Goal: Task Accomplishment & Management: Complete application form

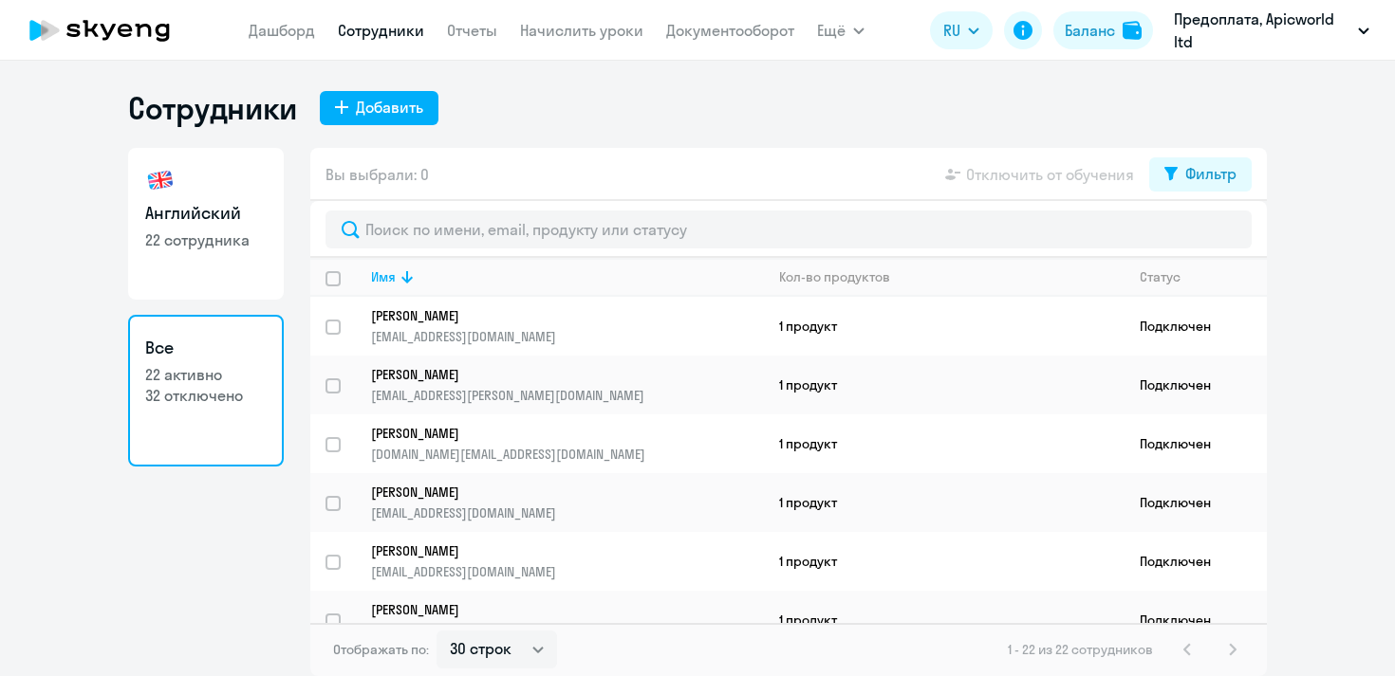
select select "30"
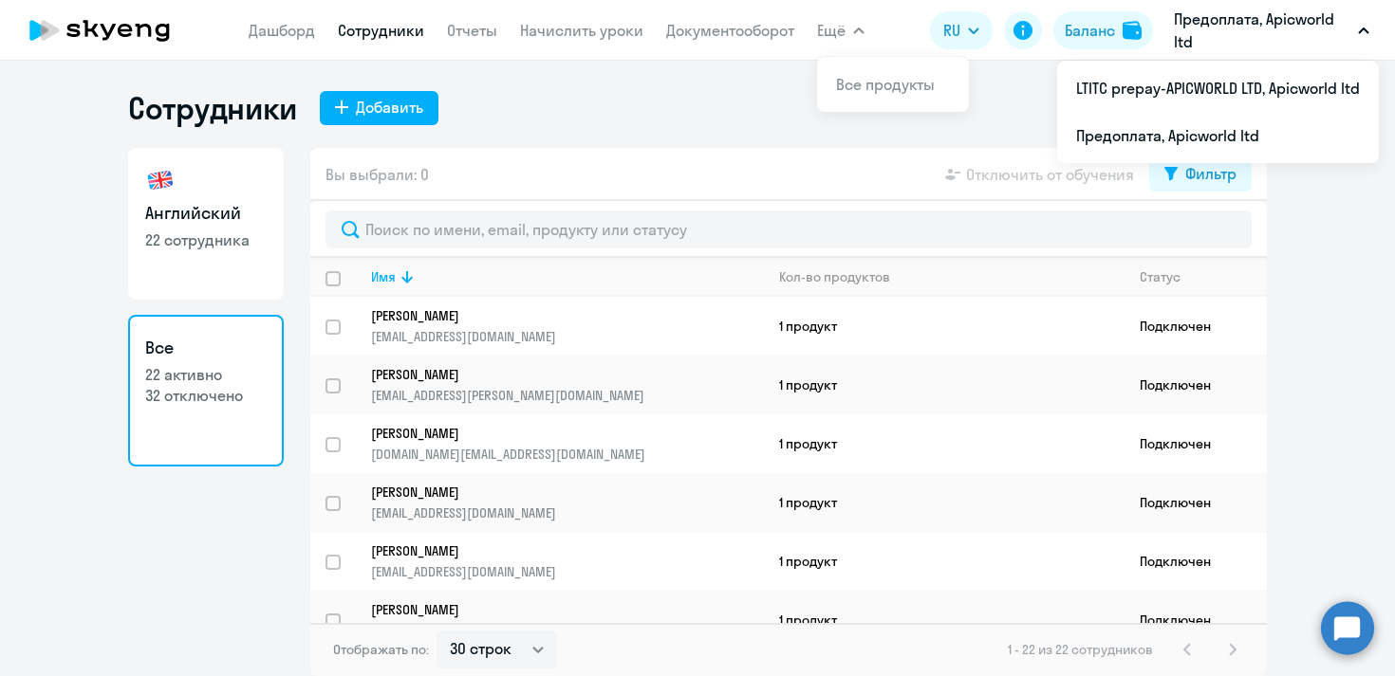
click at [1214, 15] on p "Предоплата, Apicworld ltd" at bounding box center [1262, 31] width 176 height 46
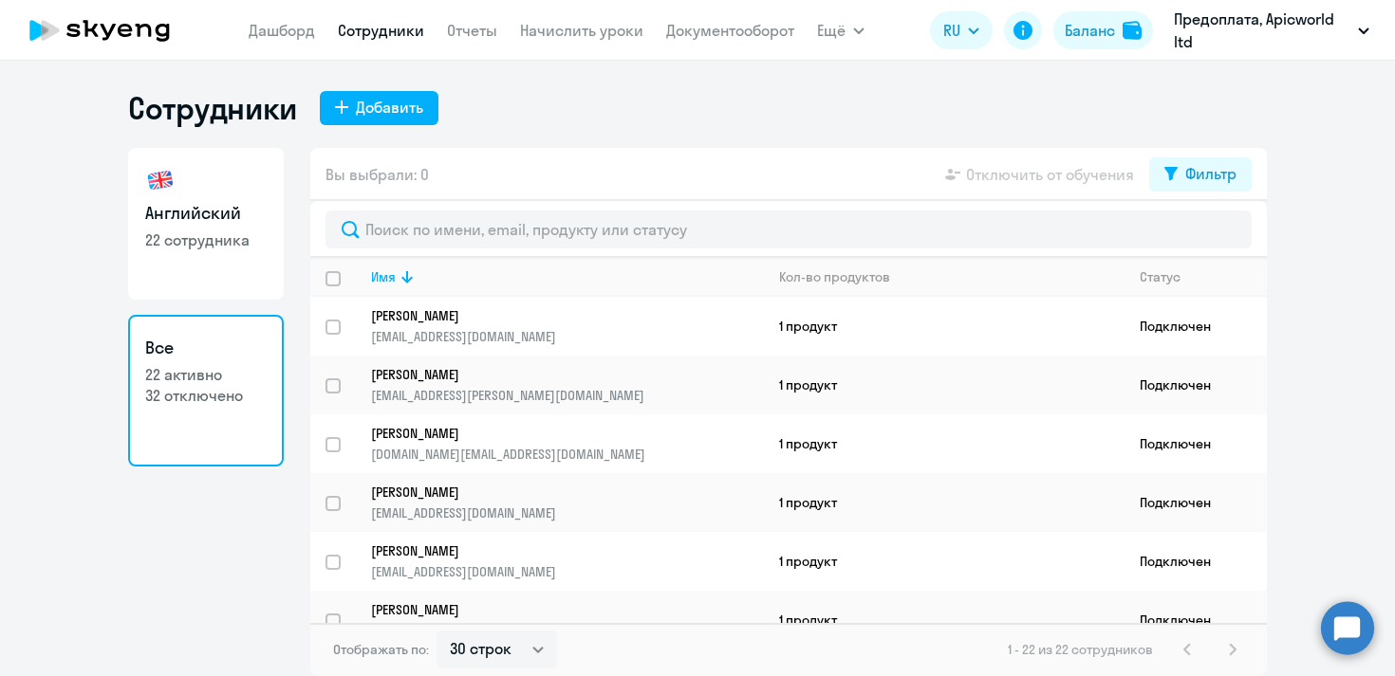
click at [1360, 26] on button "Предоплата, Apicworld ltd" at bounding box center [1271, 31] width 214 height 46
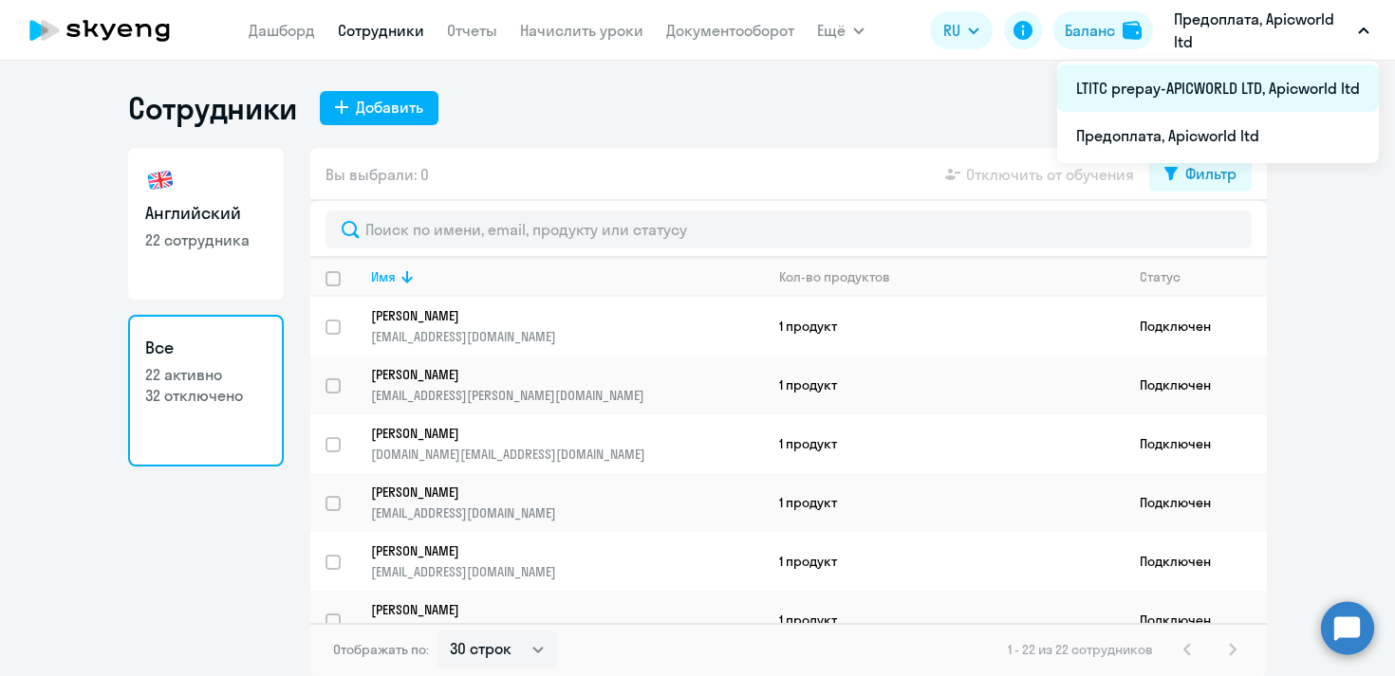
click at [1171, 94] on li "LTITC prepay-APICWORLD LTD, Apicworld ltd" at bounding box center [1218, 88] width 322 height 47
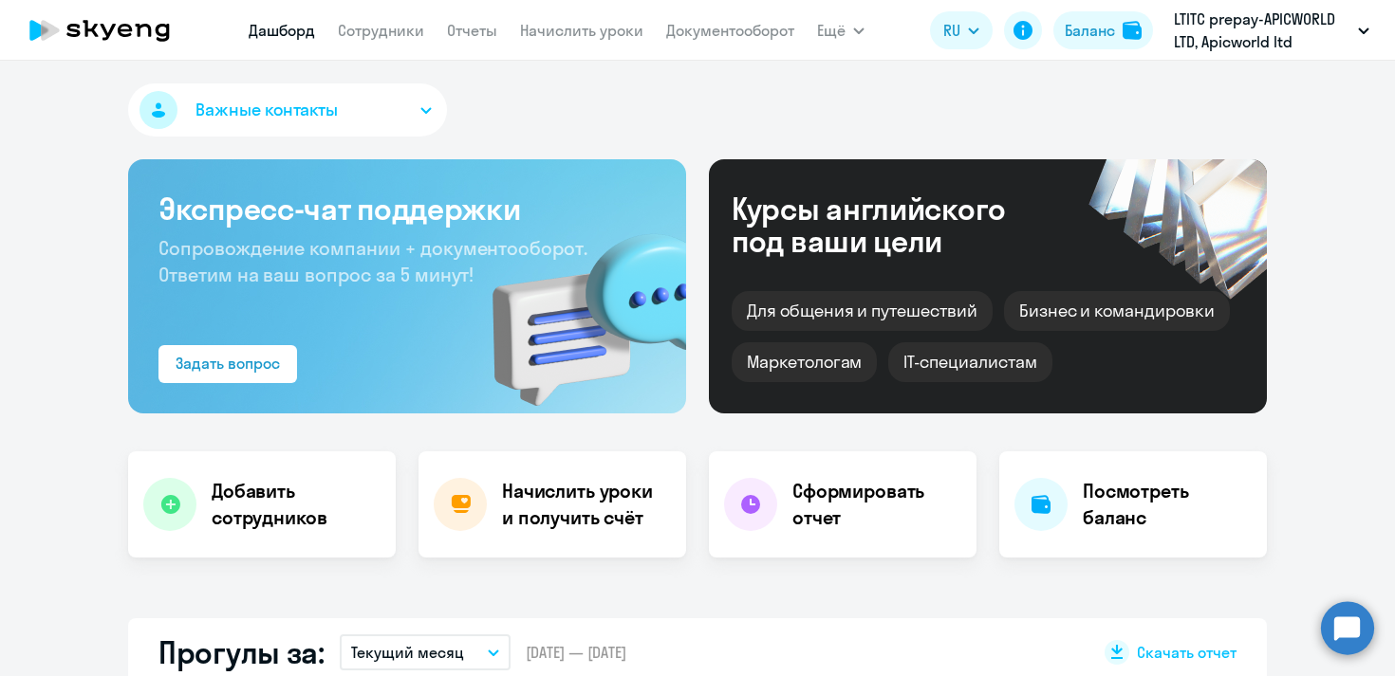
select select "30"
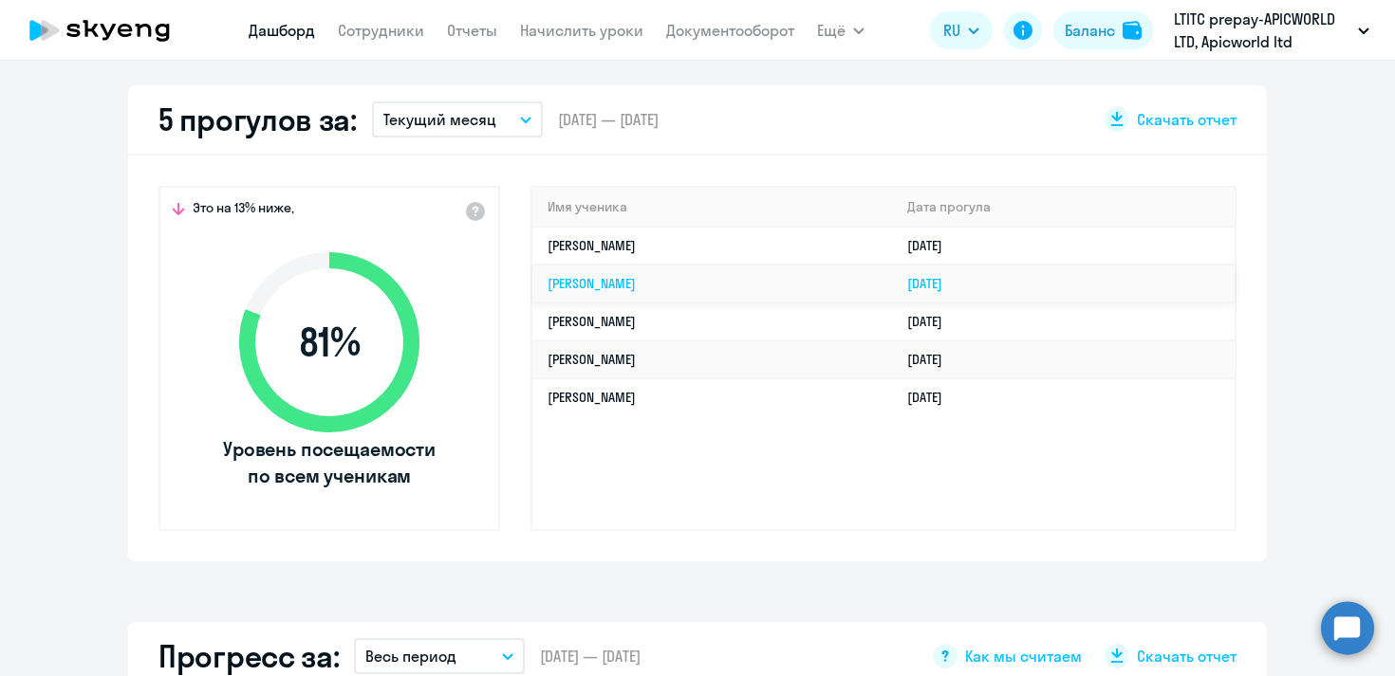
scroll to position [505, 0]
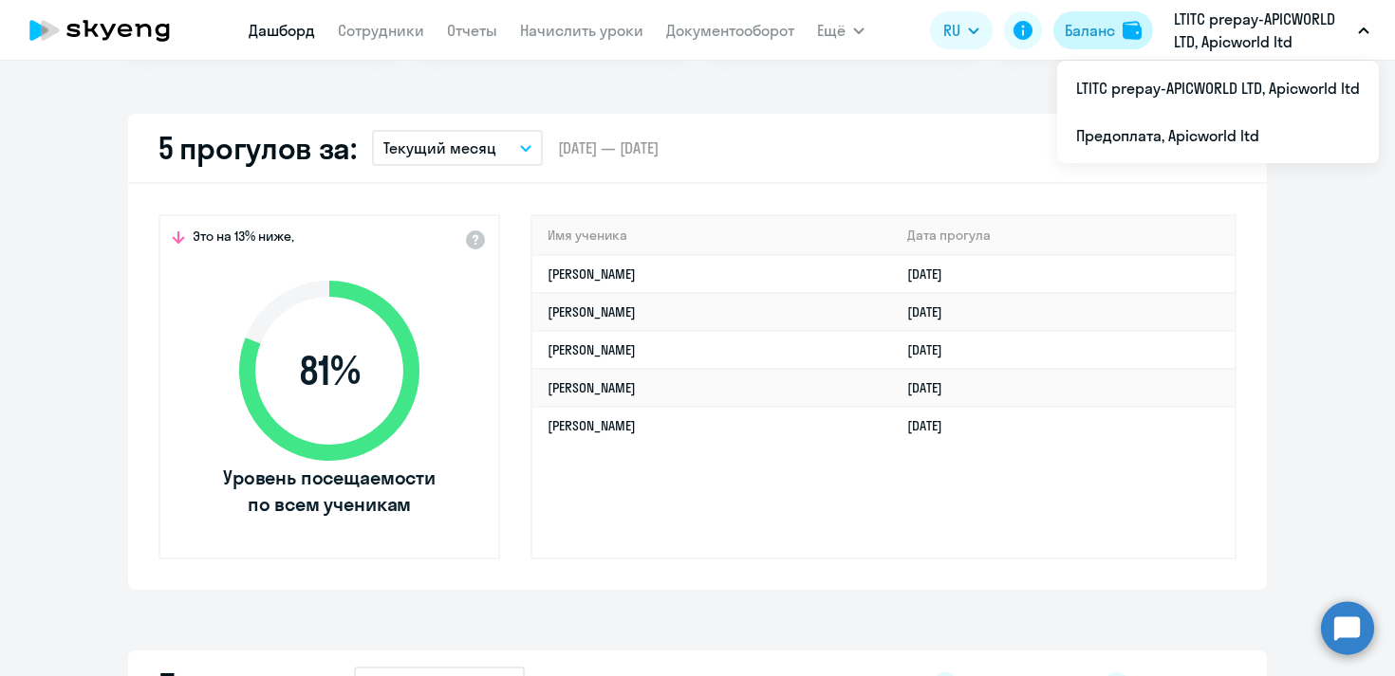
click at [1103, 28] on div "Баланс" at bounding box center [1089, 30] width 50 height 23
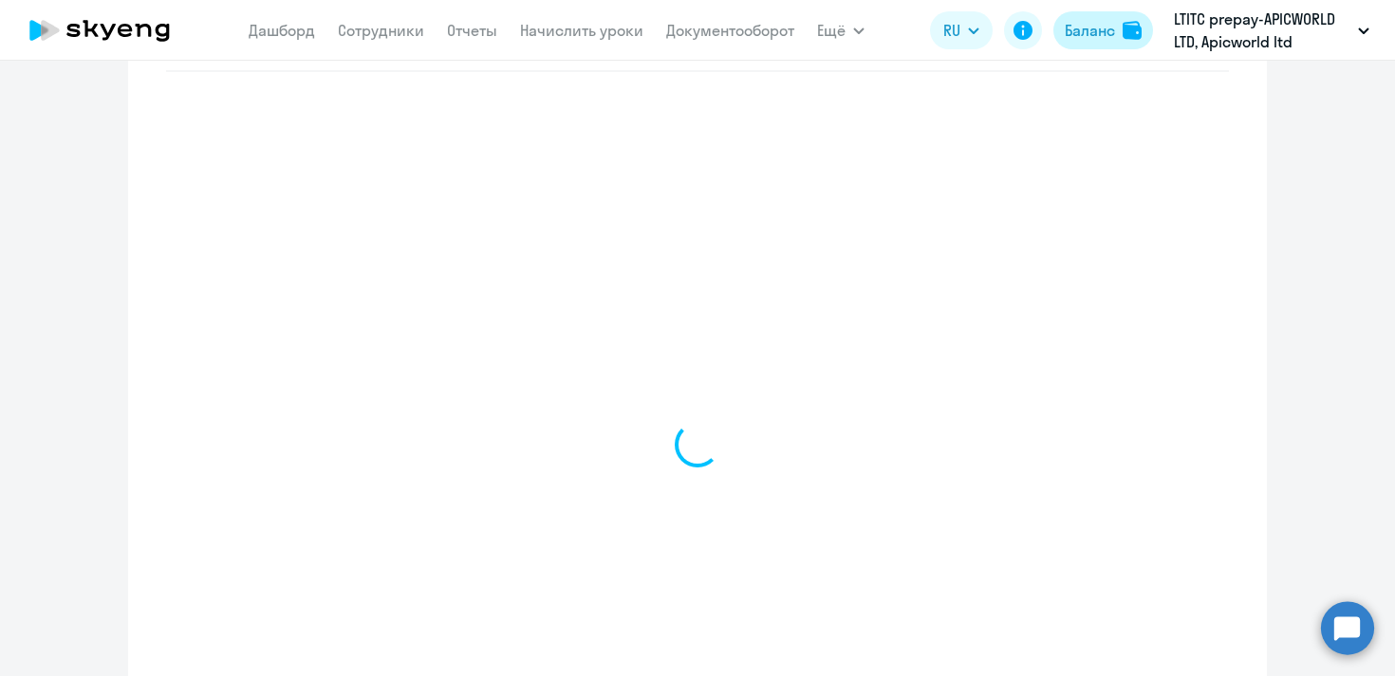
scroll to position [810, 0]
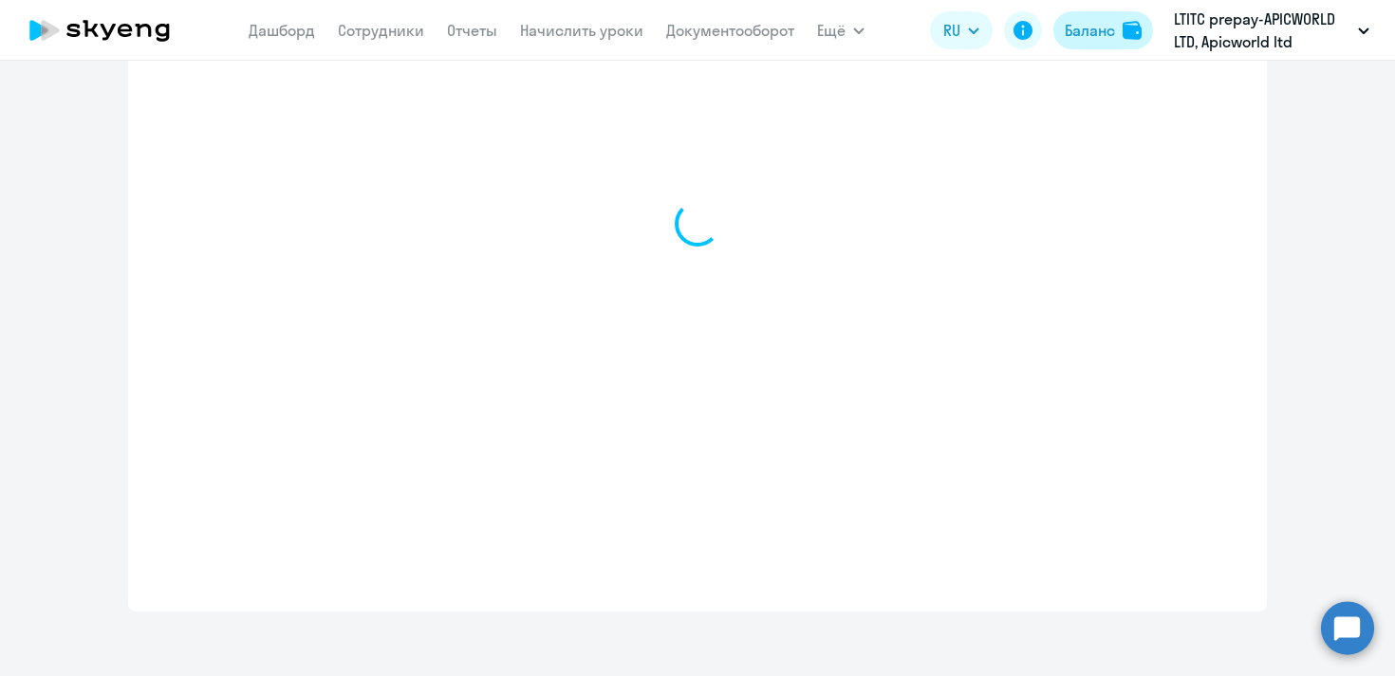
select select "english_adult_not_native_speaker"
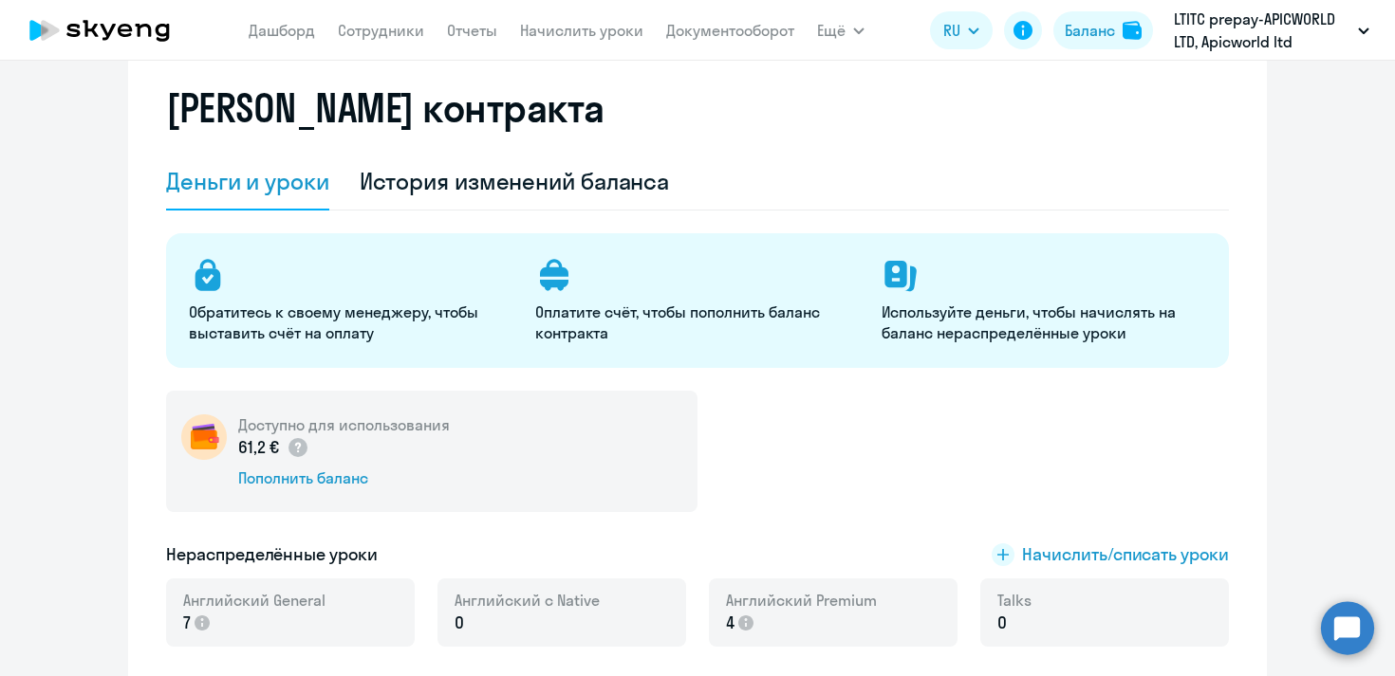
scroll to position [0, 0]
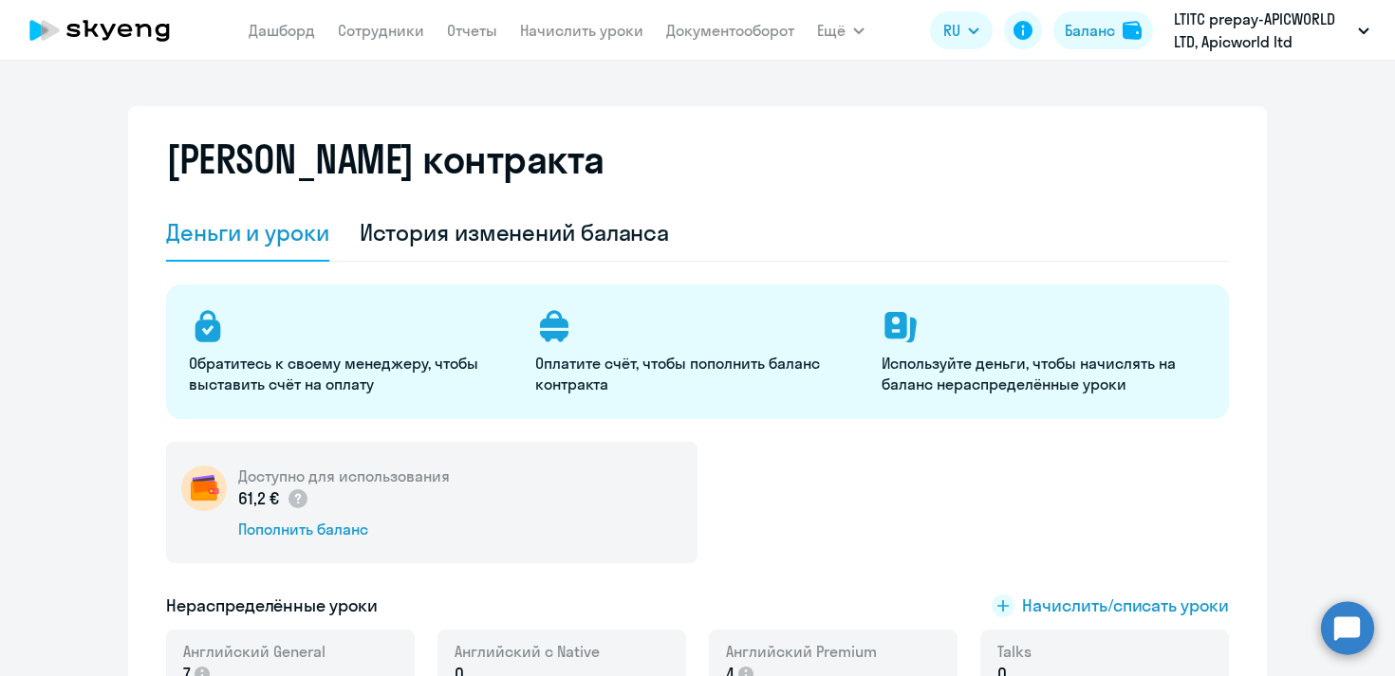
click at [1341, 631] on circle at bounding box center [1347, 627] width 53 height 53
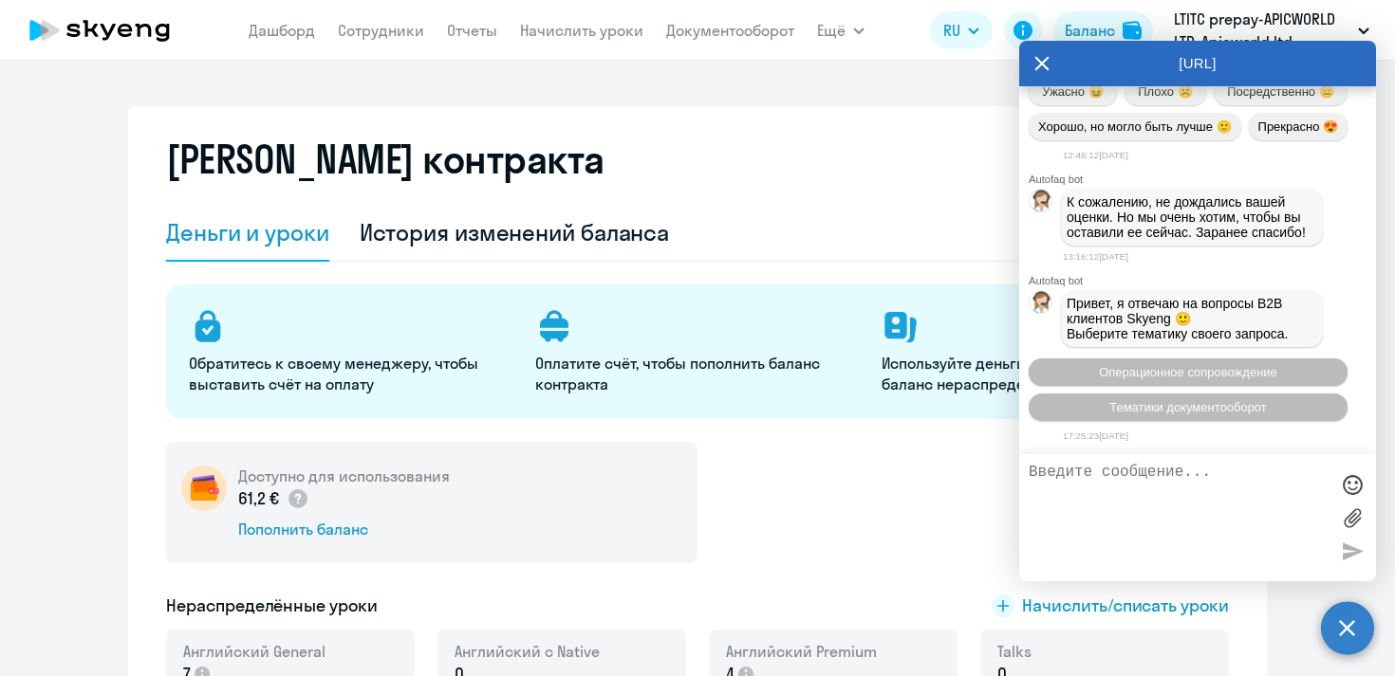
click at [1140, 479] on textarea at bounding box center [1178, 518] width 300 height 108
type textarea "l"
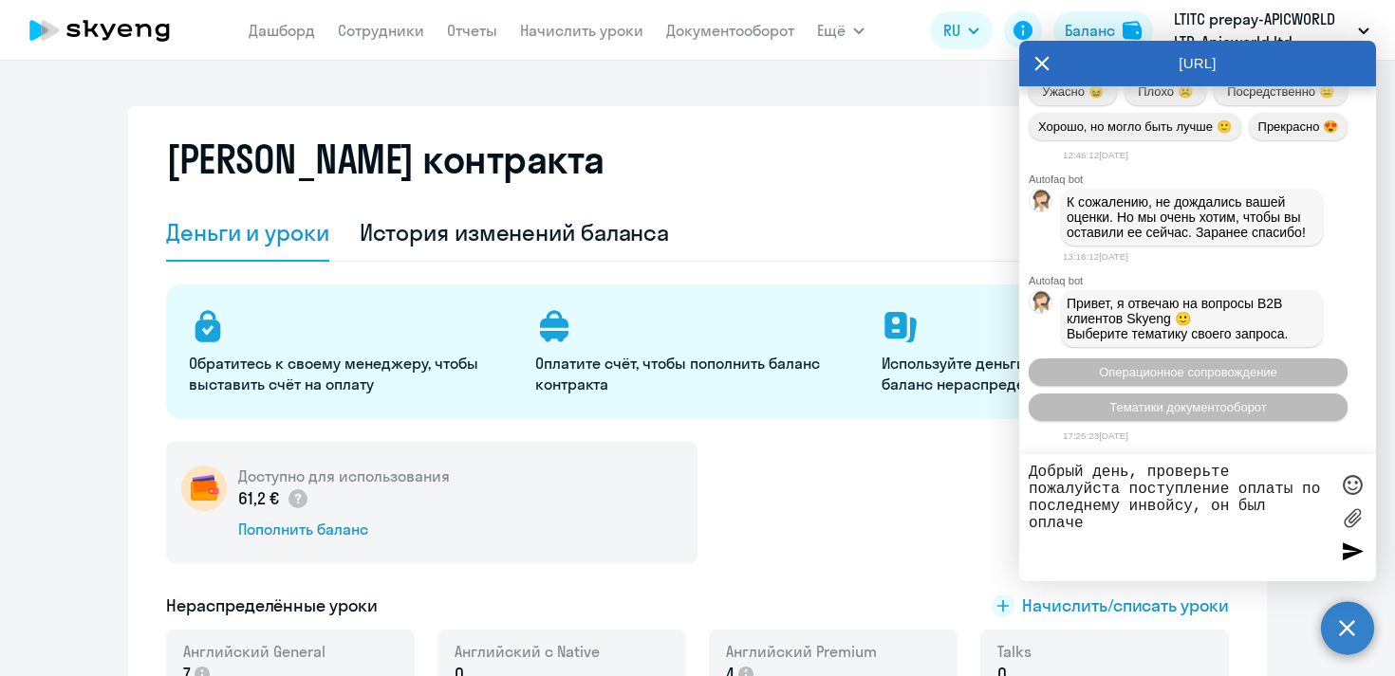
type textarea "Добрый день, проверьте пожалуйста поступление оплаты по последнему инвойсу, он …"
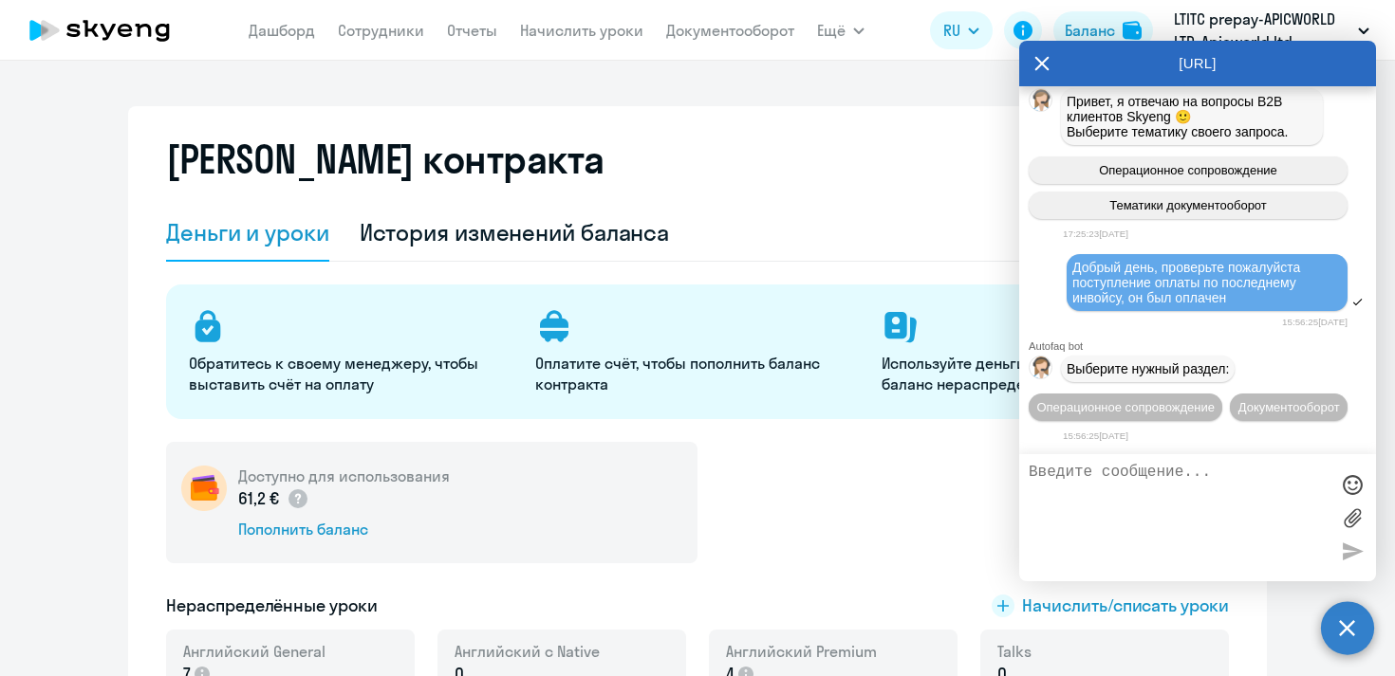
scroll to position [51468, 0]
click at [879, 139] on div "[PERSON_NAME] контракта" at bounding box center [697, 171] width 1063 height 68
click at [398, 30] on link "Сотрудники" at bounding box center [381, 30] width 86 height 19
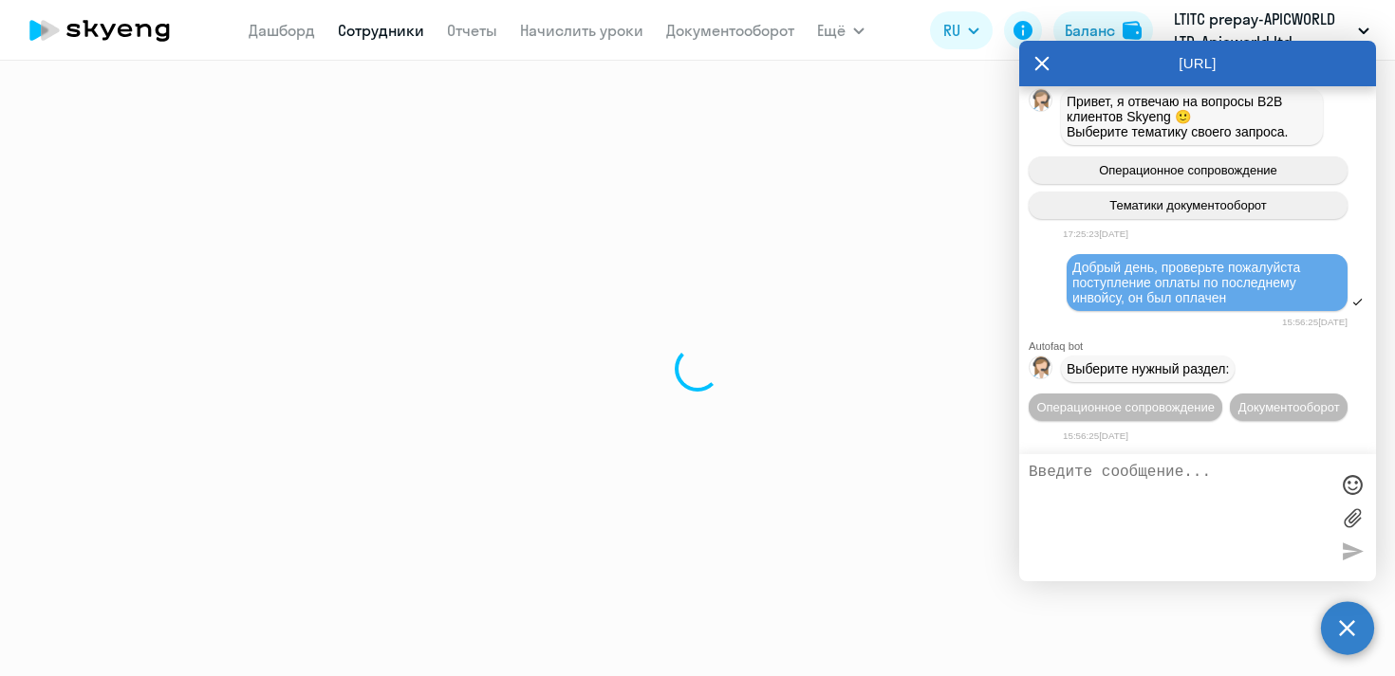
select select "30"
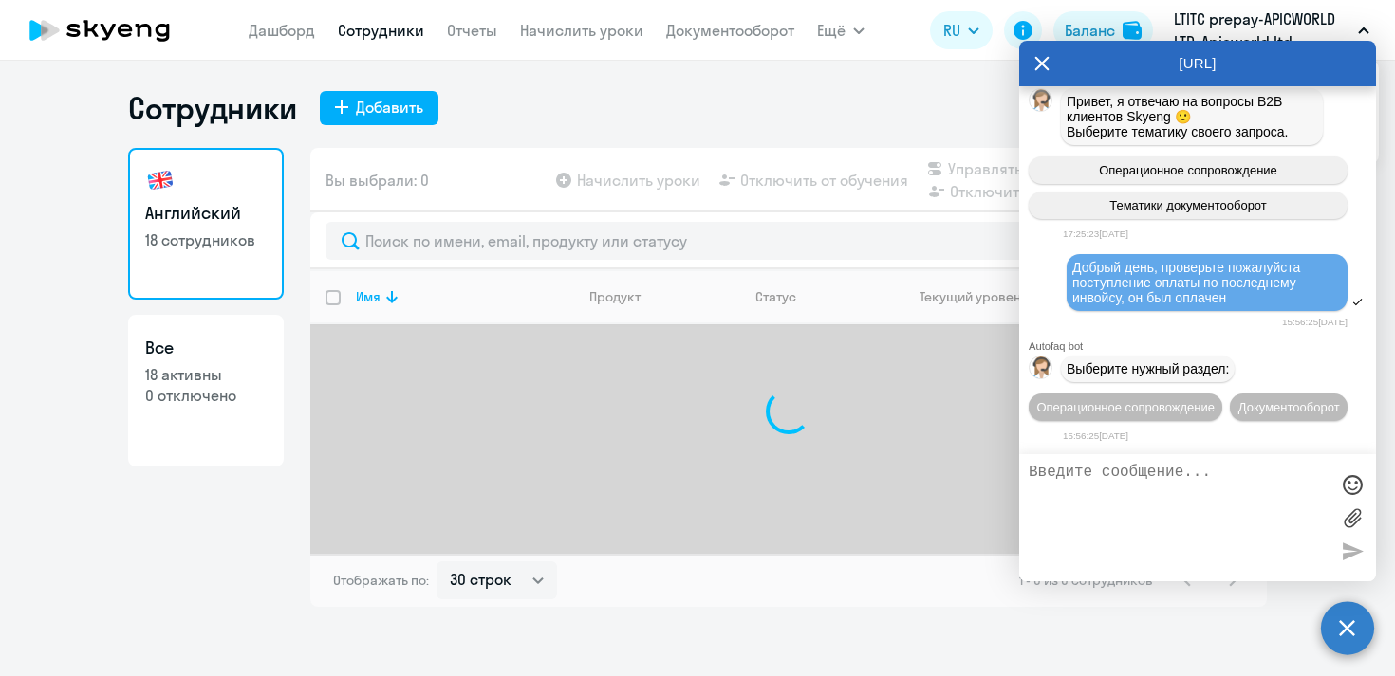
click at [1042, 53] on icon at bounding box center [1041, 64] width 15 height 46
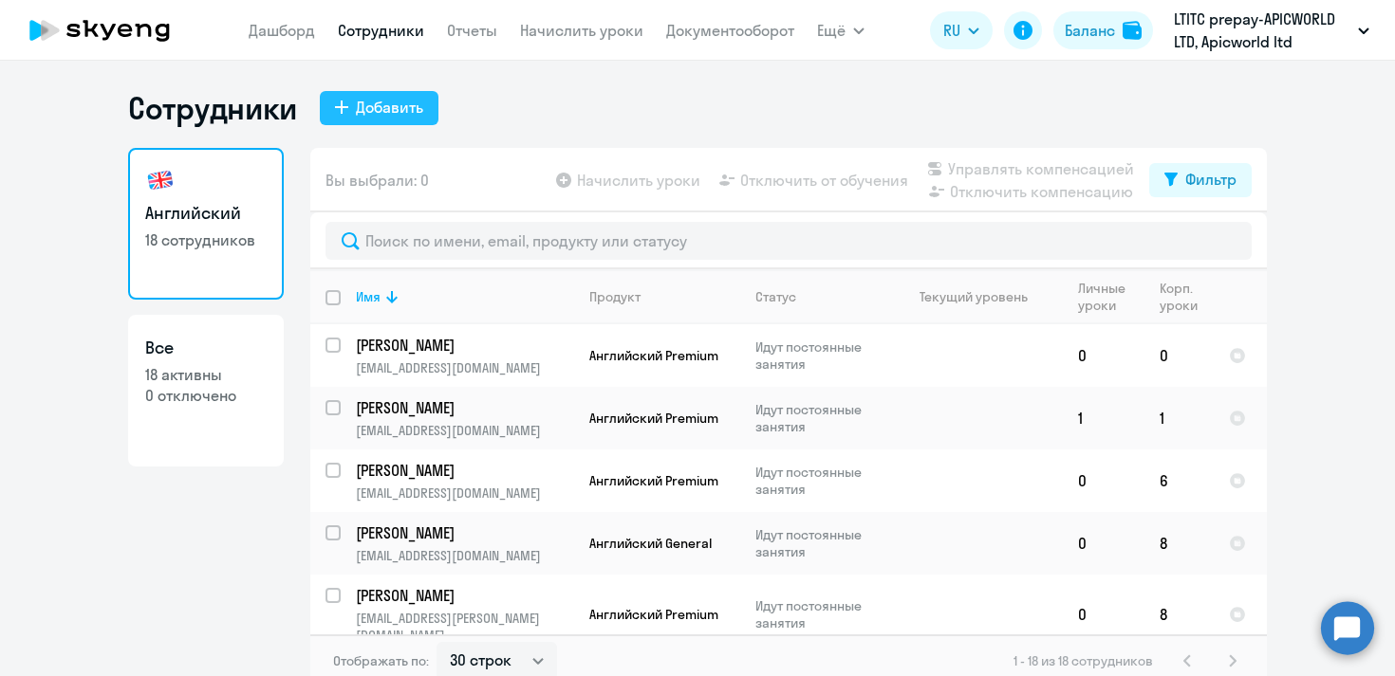
click at [398, 101] on div "Добавить" at bounding box center [389, 107] width 67 height 23
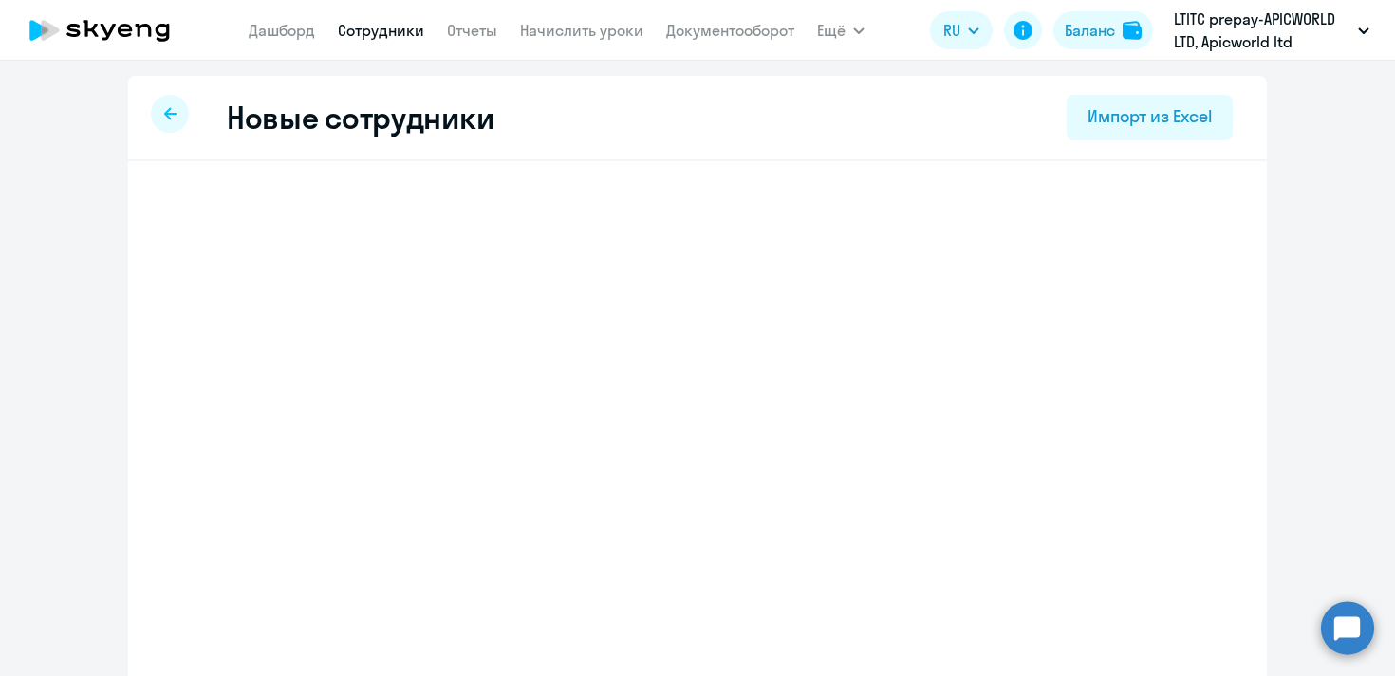
select select "english_adult_not_native_speaker"
select select "3"
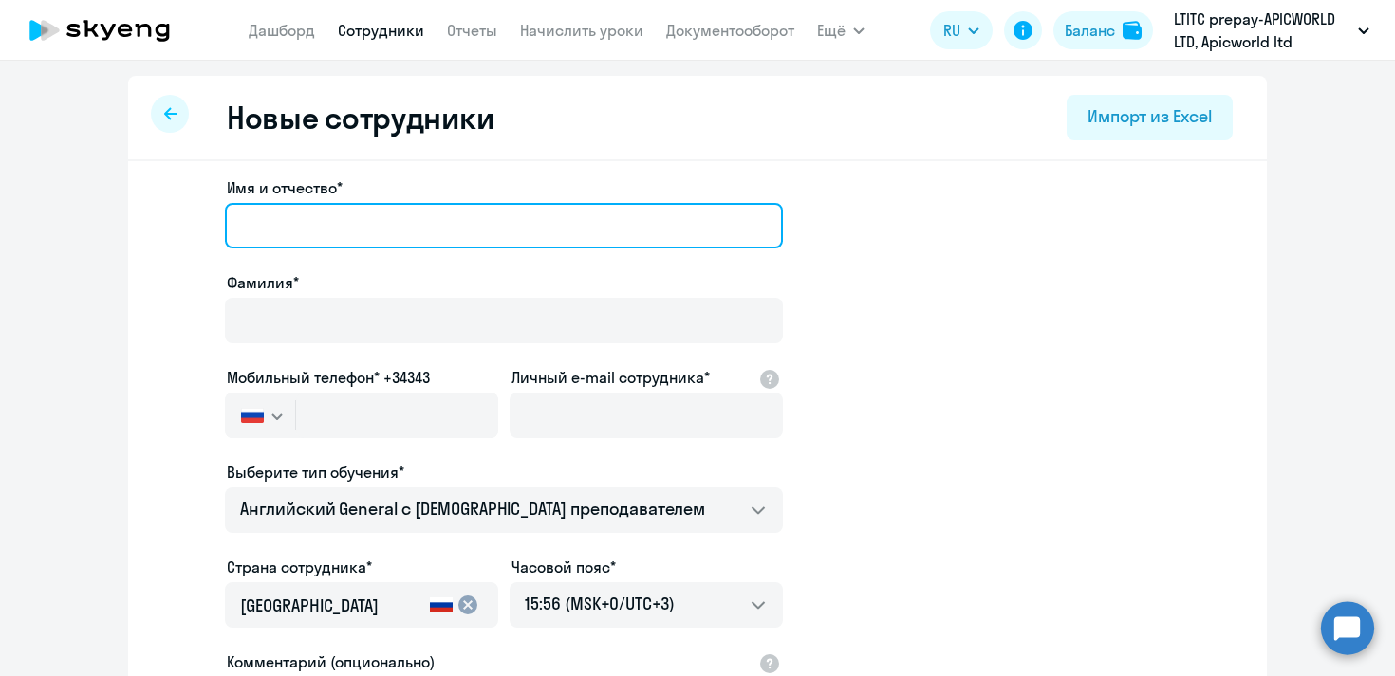
click at [382, 223] on input "Имя и отчество*" at bounding box center [504, 226] width 558 height 46
type input "Ф"
type input "F"
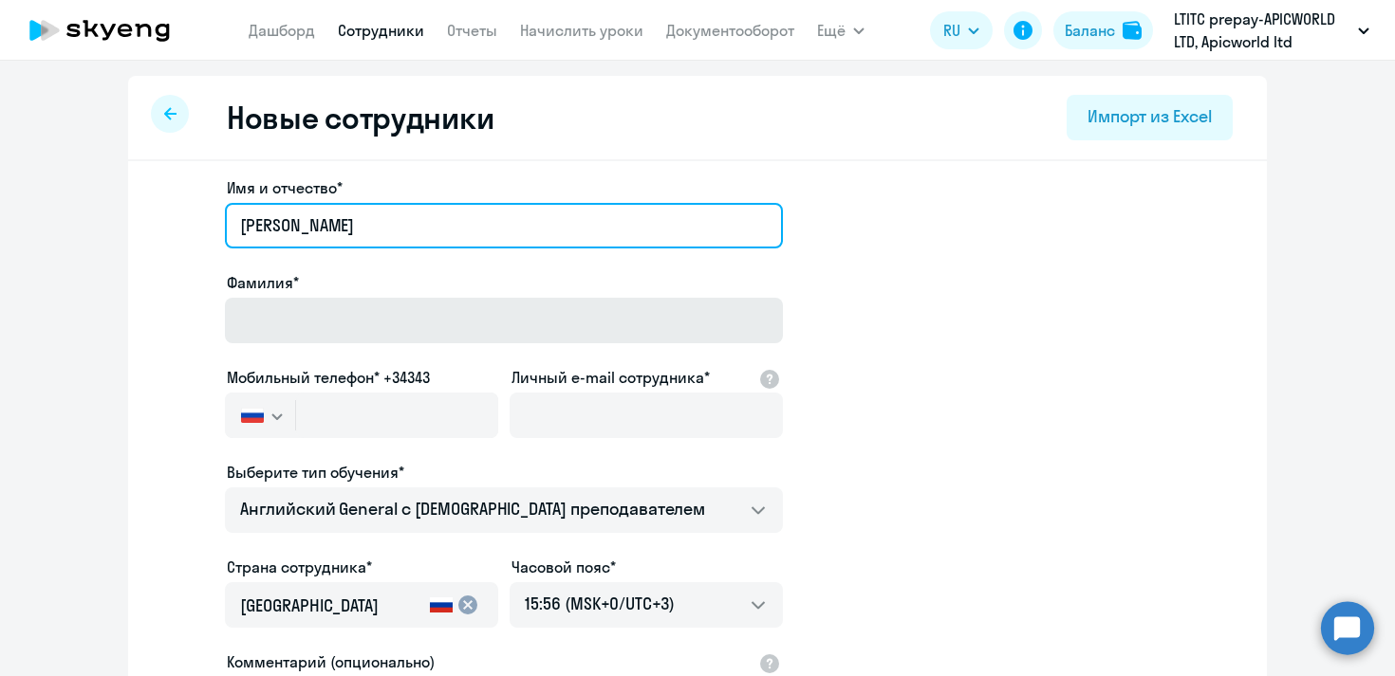
type input "[PERSON_NAME]"
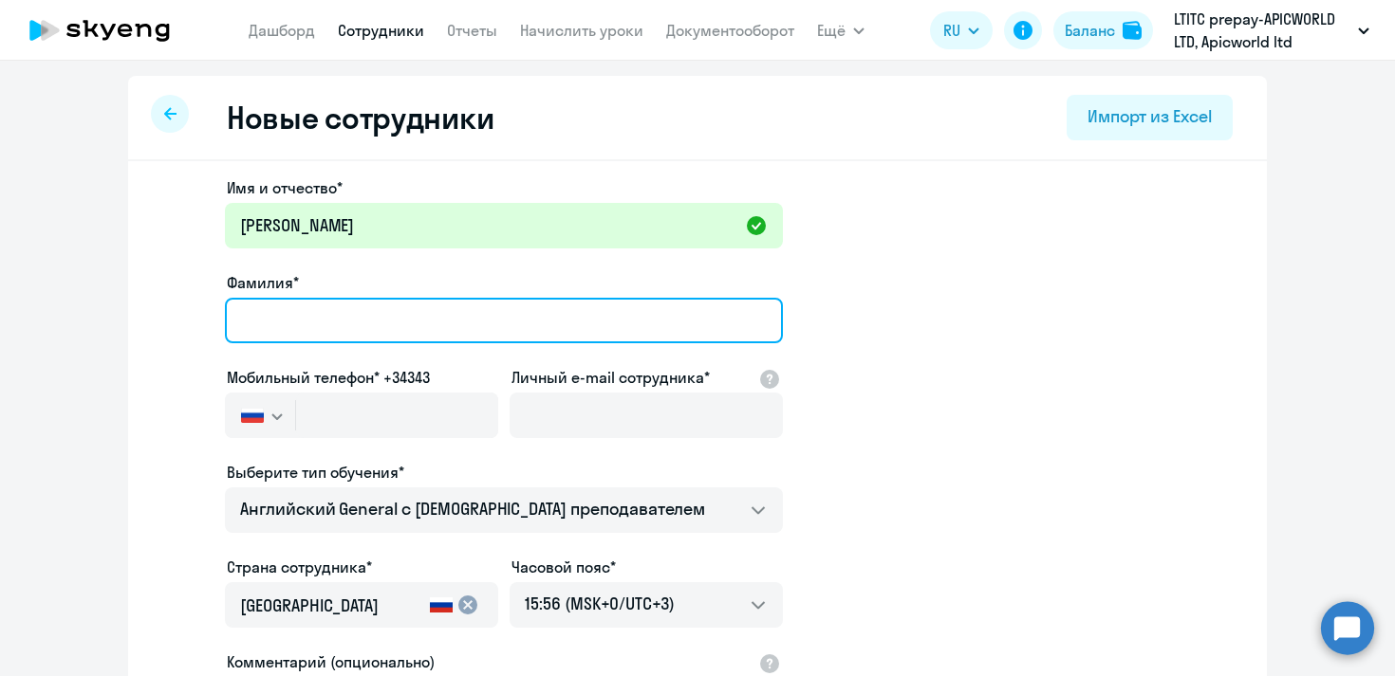
click at [346, 322] on input "Фамилия*" at bounding box center [504, 321] width 558 height 46
type input "Spivak"
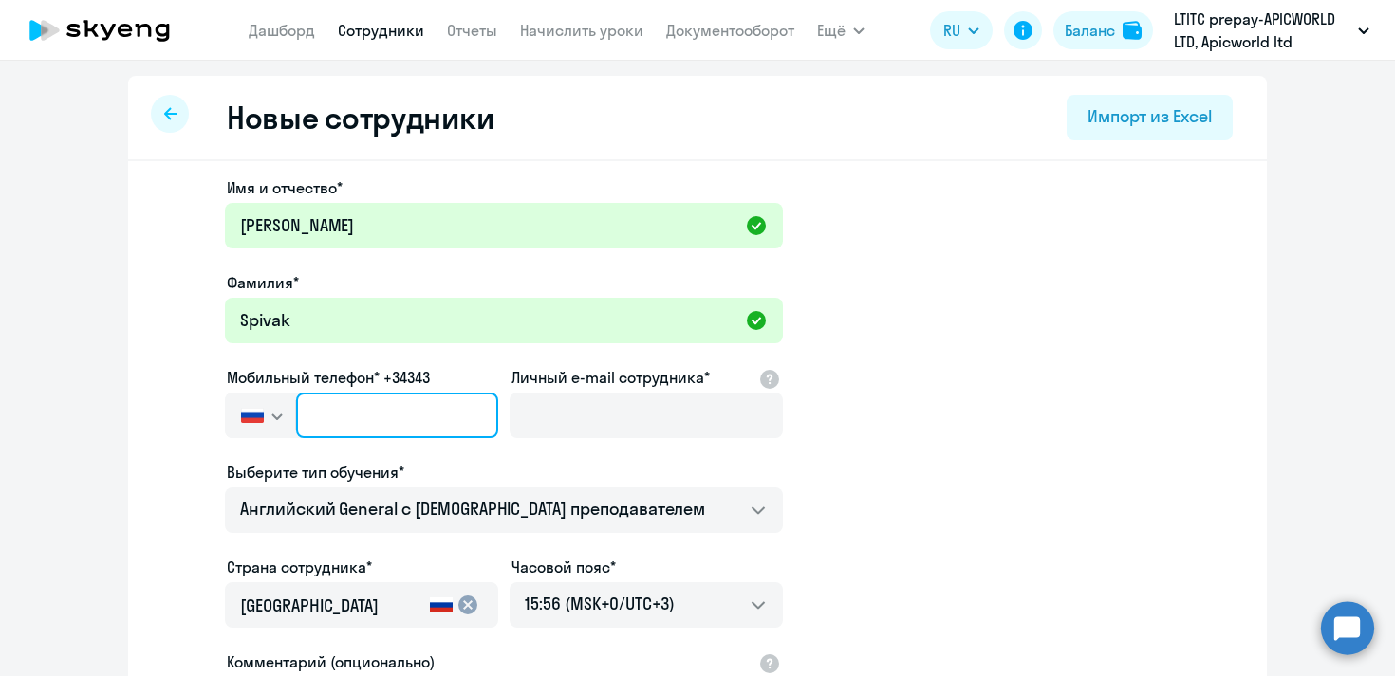
click at [386, 419] on input "text" at bounding box center [397, 416] width 202 height 46
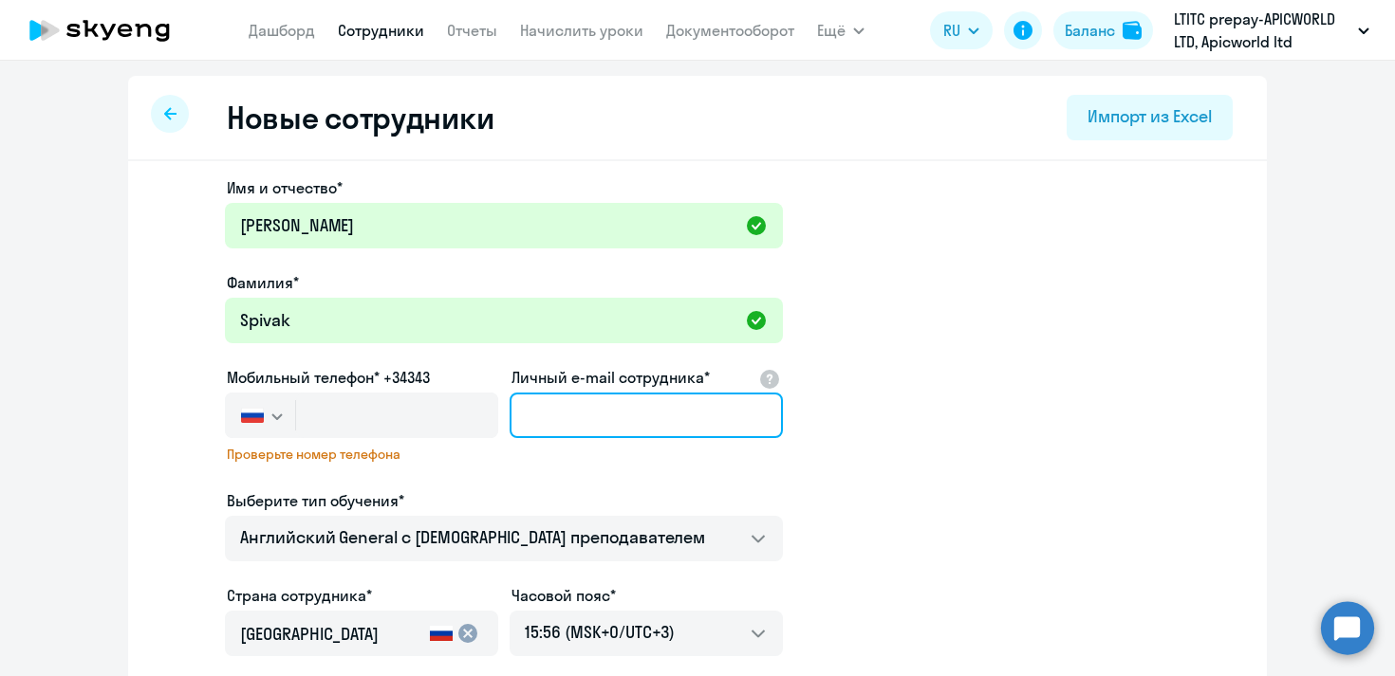
click at [569, 415] on input "Личный e-mail сотрудника*" at bounding box center [645, 416] width 273 height 46
paste input "[EMAIL_ADDRESS][DOMAIN_NAME]"
type input "[EMAIL_ADDRESS][DOMAIN_NAME]"
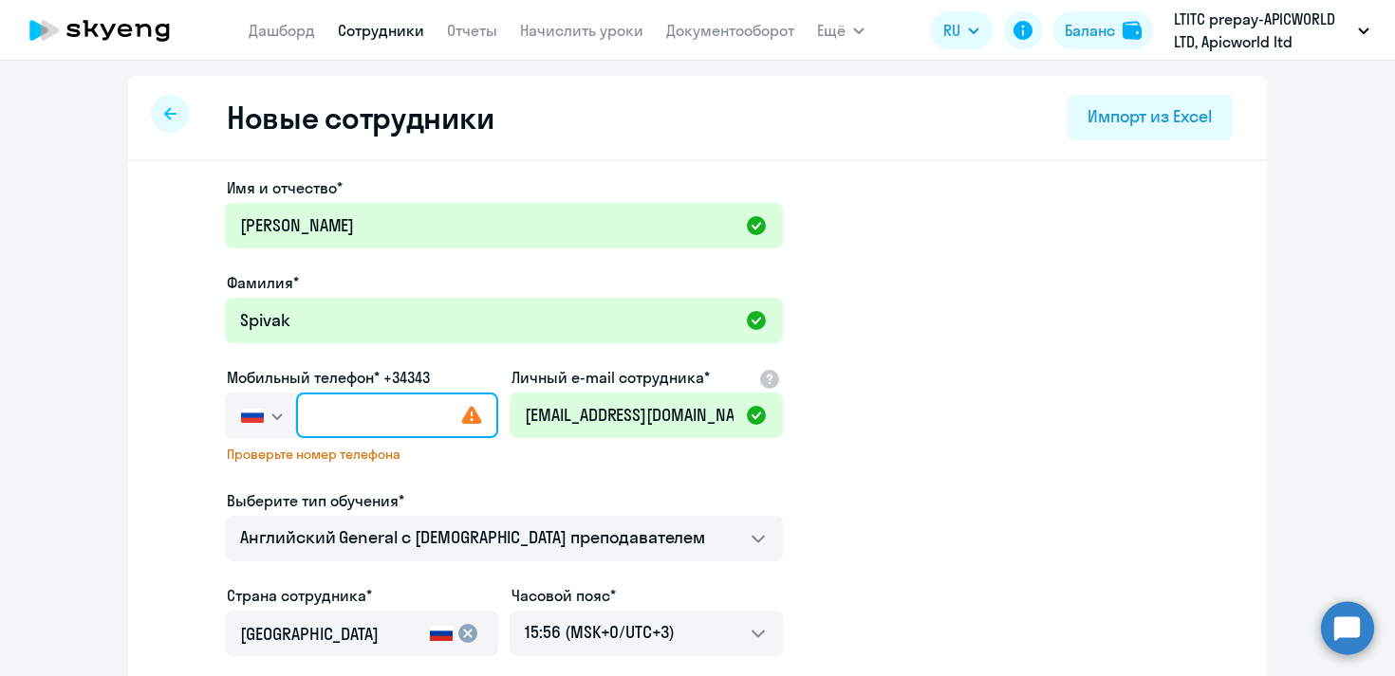
click at [325, 418] on input "text" at bounding box center [397, 416] width 202 height 46
paste input "+48 (796) 395-897"
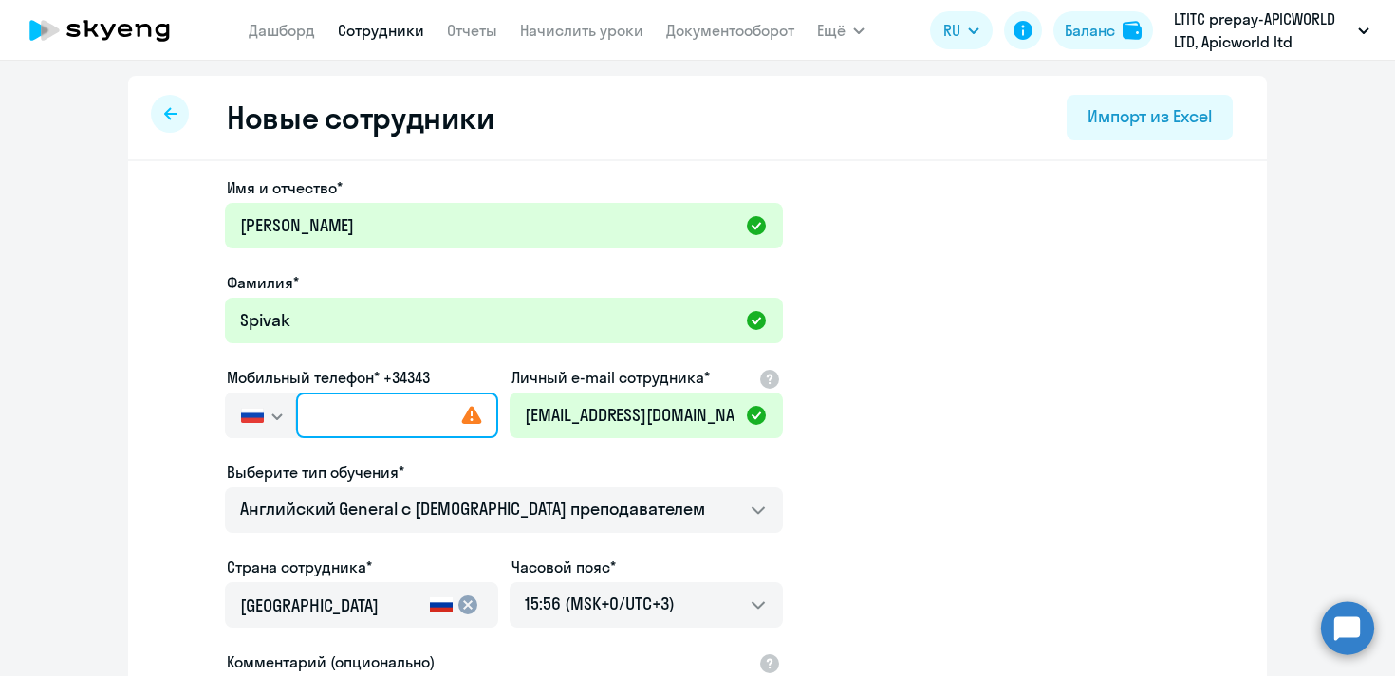
type input "+48 (796) 395-897"
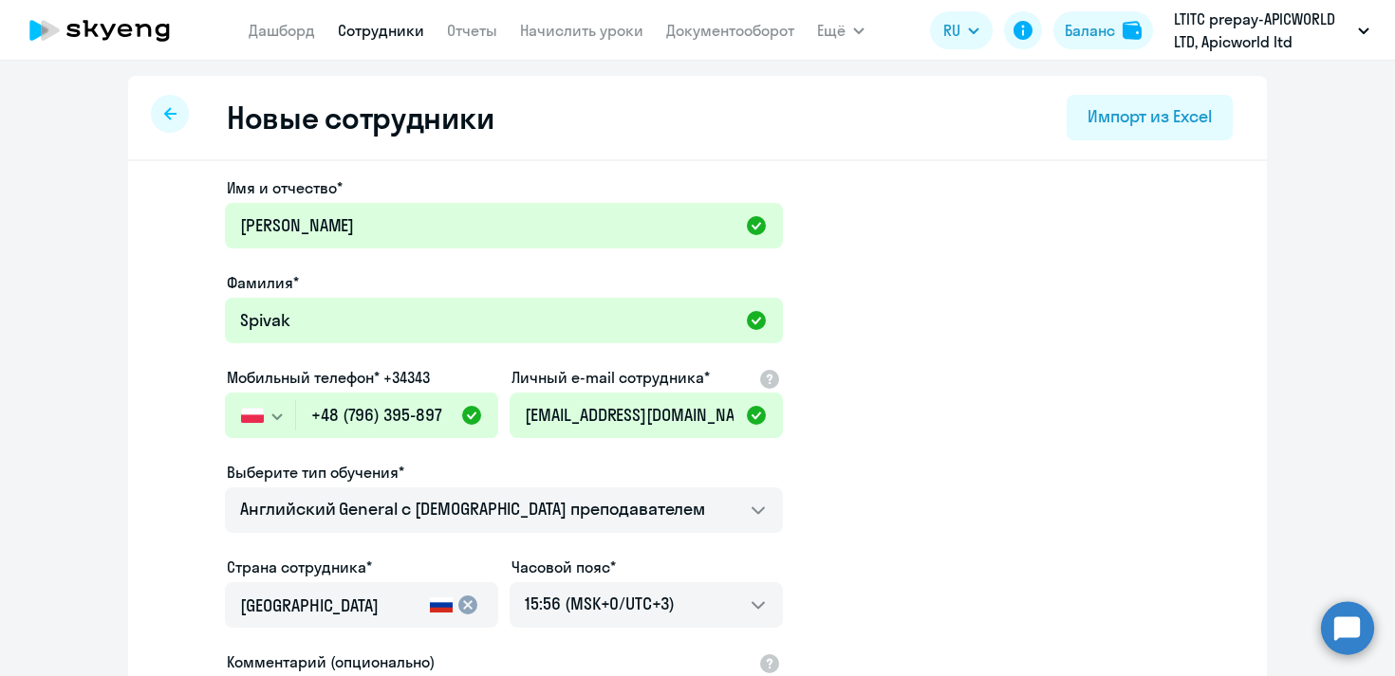
click at [250, 413] on img "button" at bounding box center [252, 415] width 23 height 15
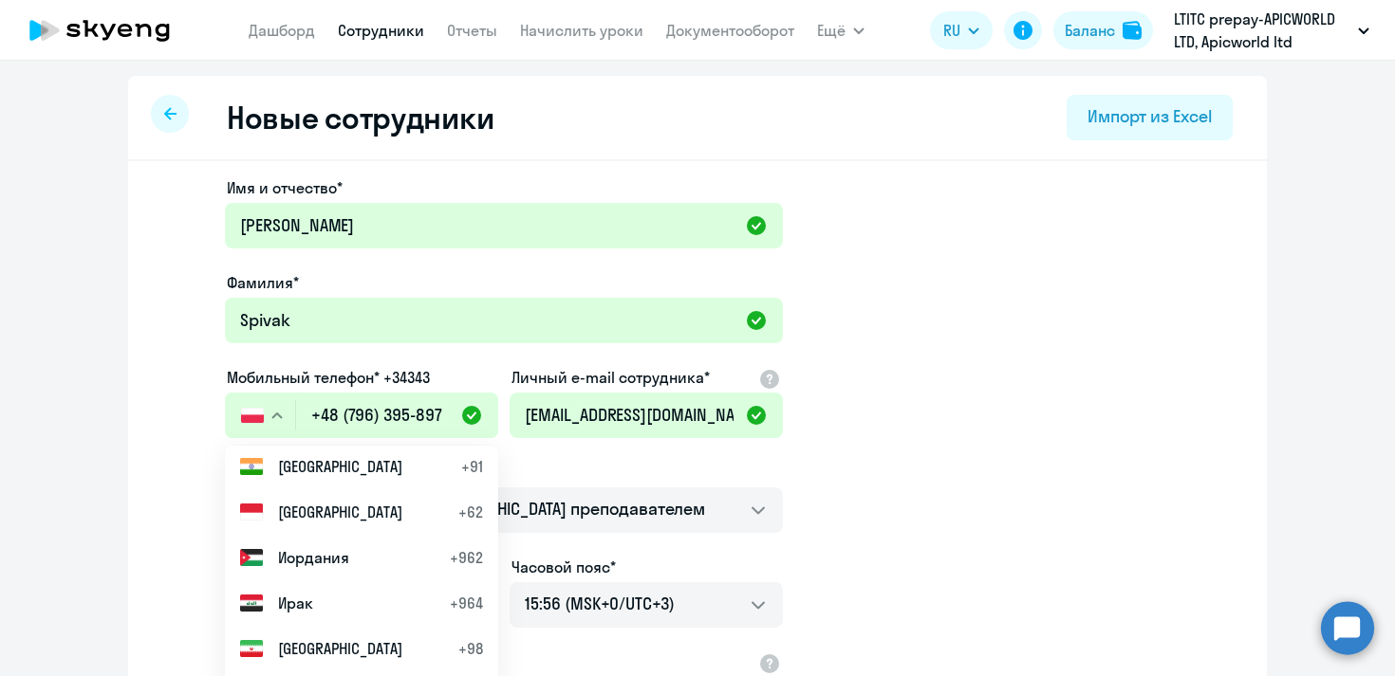
scroll to position [3195, 0]
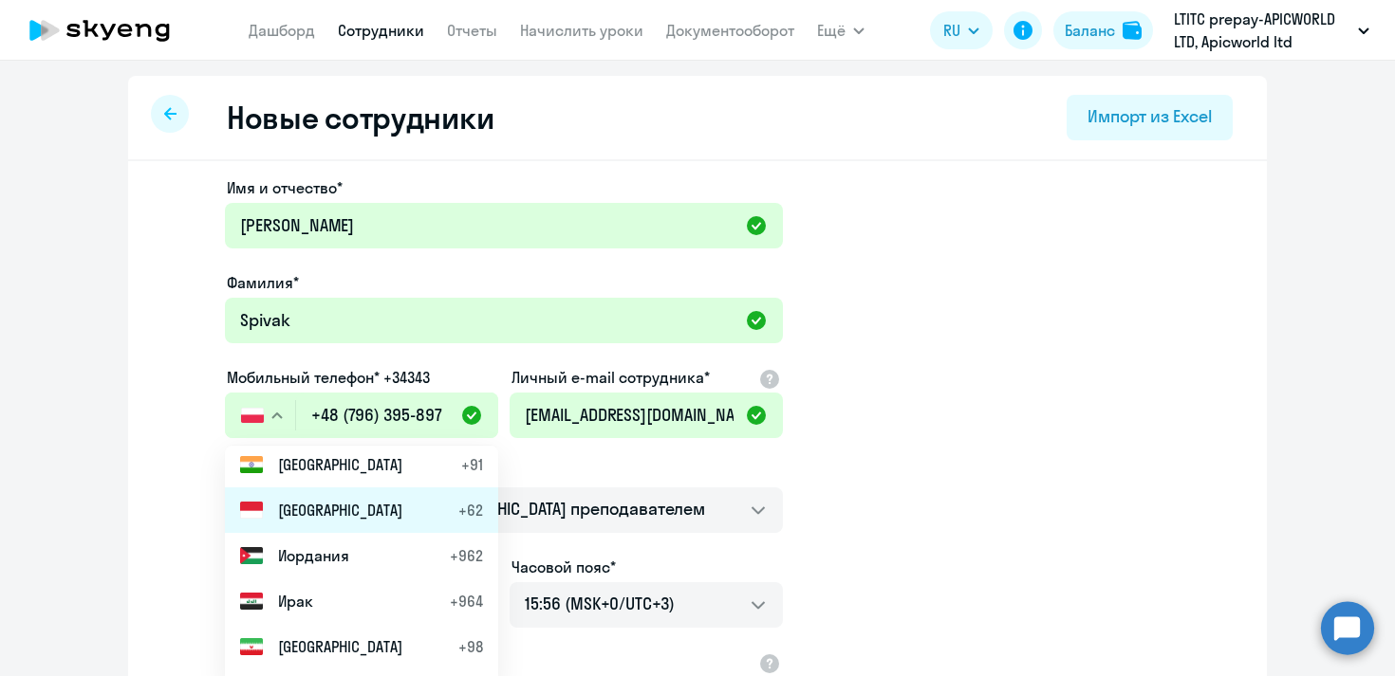
click at [291, 509] on span "[GEOGRAPHIC_DATA]" at bounding box center [340, 510] width 124 height 23
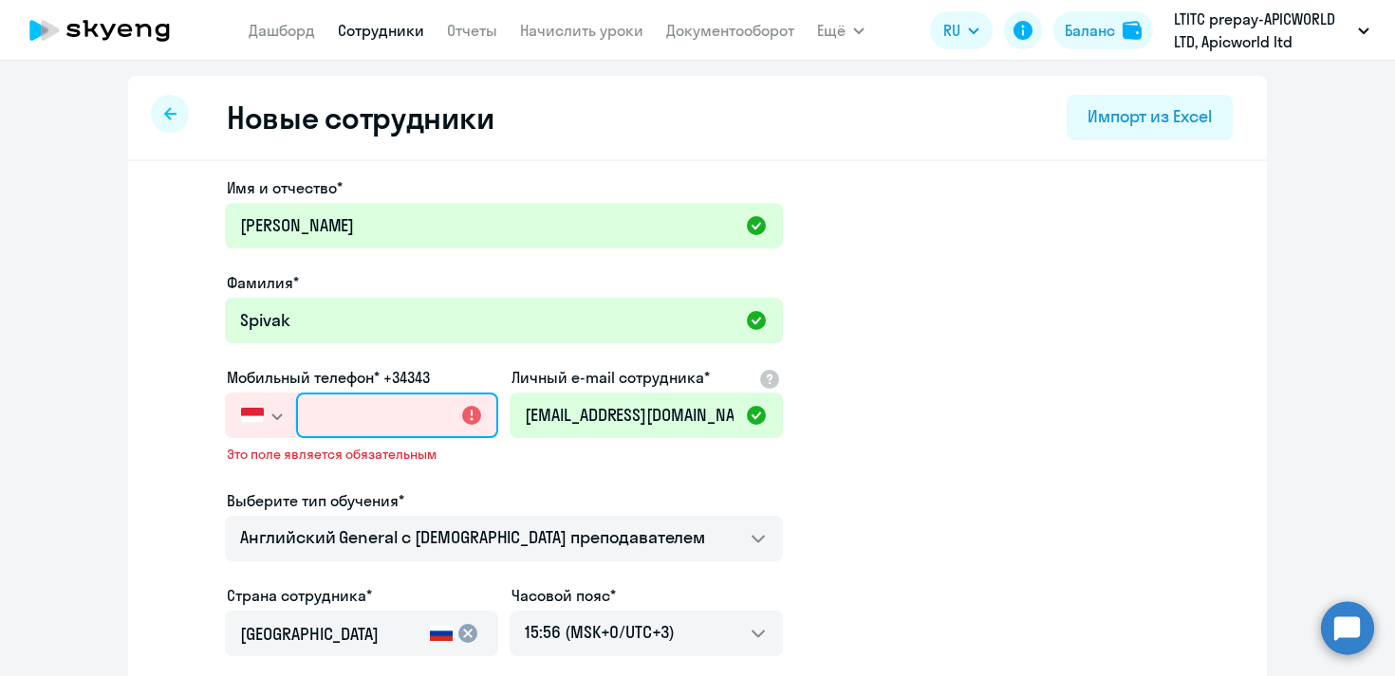
click at [342, 420] on input "text" at bounding box center [397, 416] width 202 height 46
paste input "+48 (796) 395-897"
type input "+48 (796) 395-897"
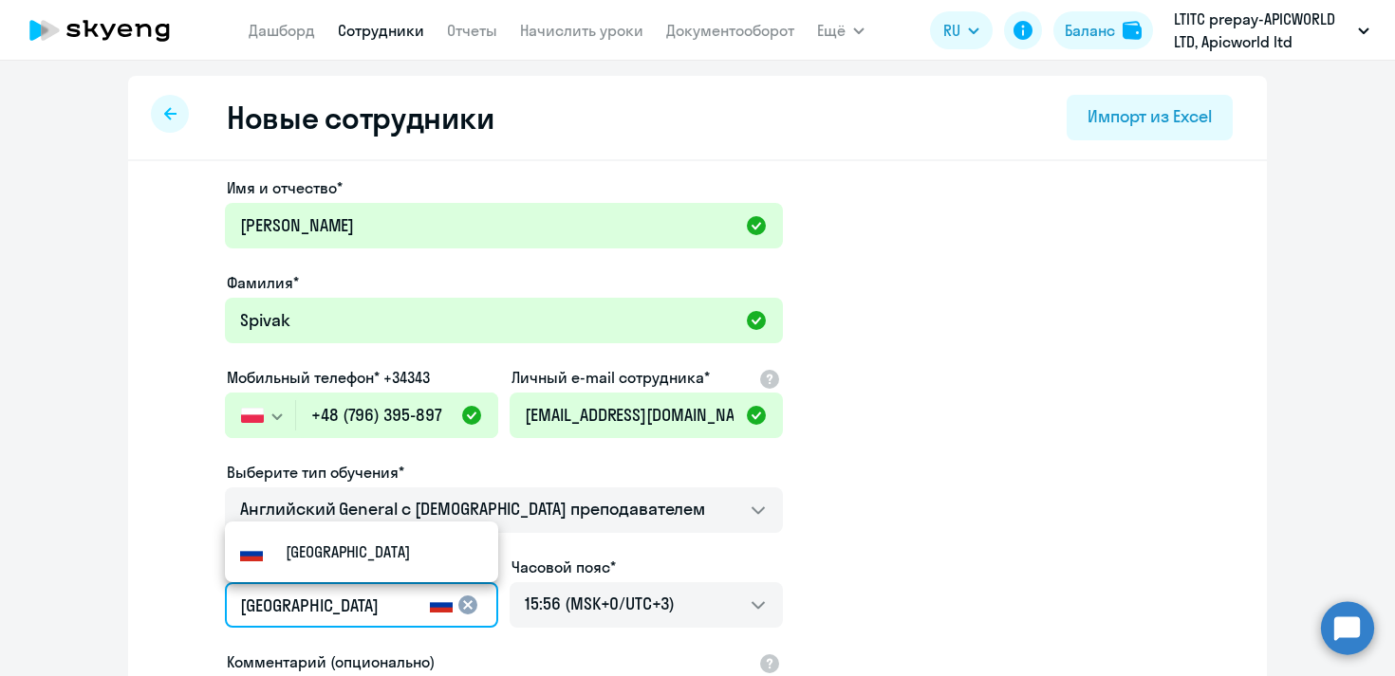
click at [323, 612] on input "[GEOGRAPHIC_DATA]" at bounding box center [331, 606] width 182 height 25
type input "Р"
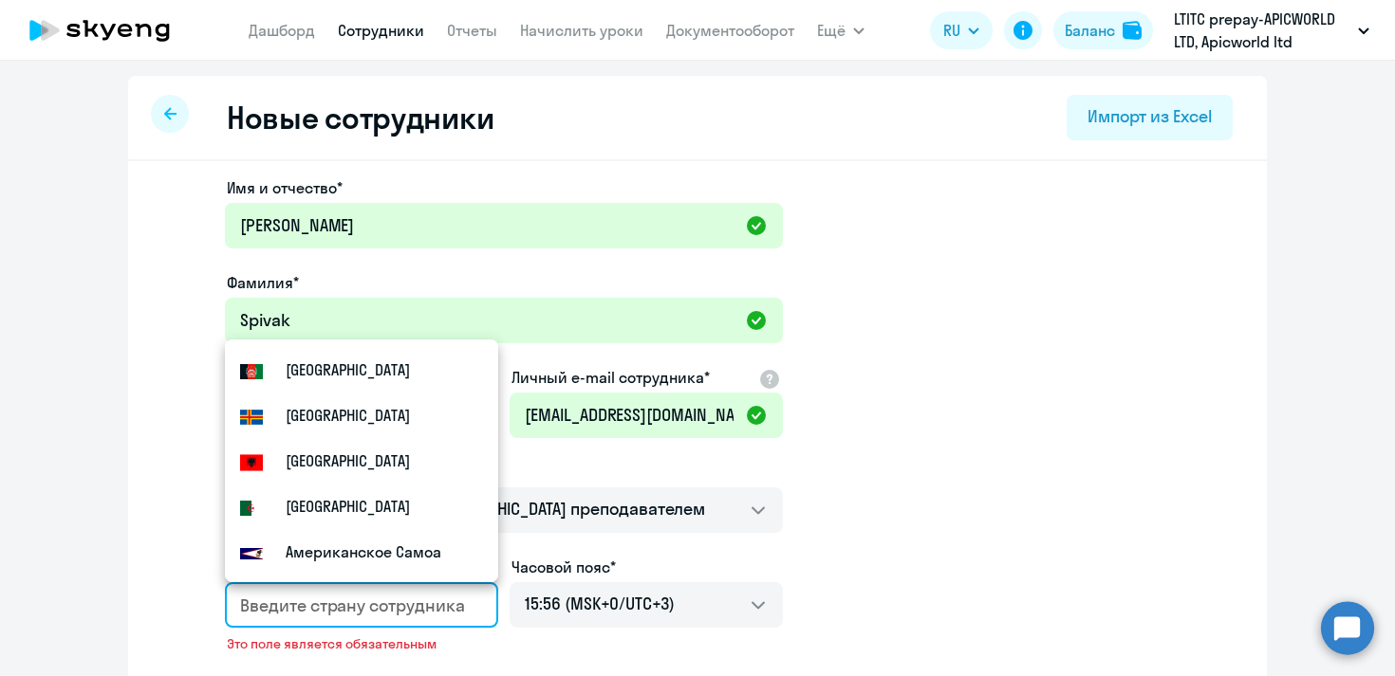
type input "B"
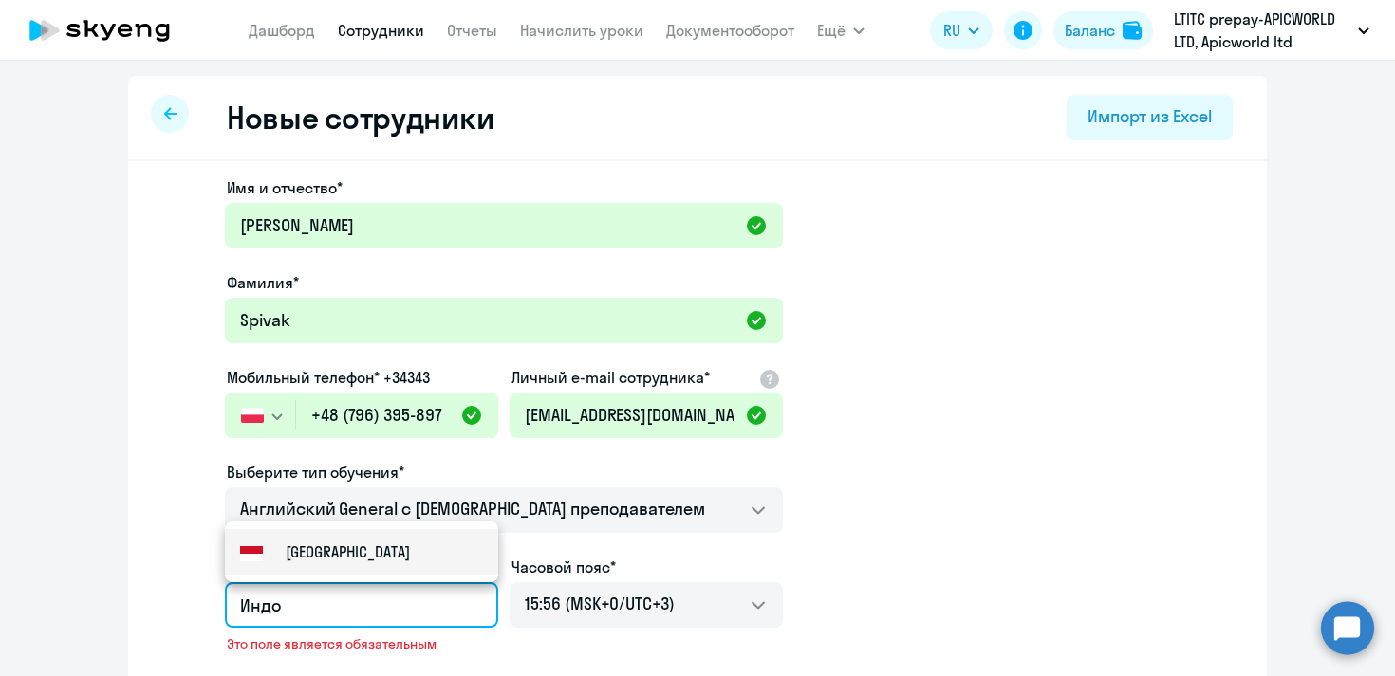
click at [333, 555] on small "[GEOGRAPHIC_DATA]" at bounding box center [348, 552] width 124 height 23
type input "[GEOGRAPHIC_DATA]"
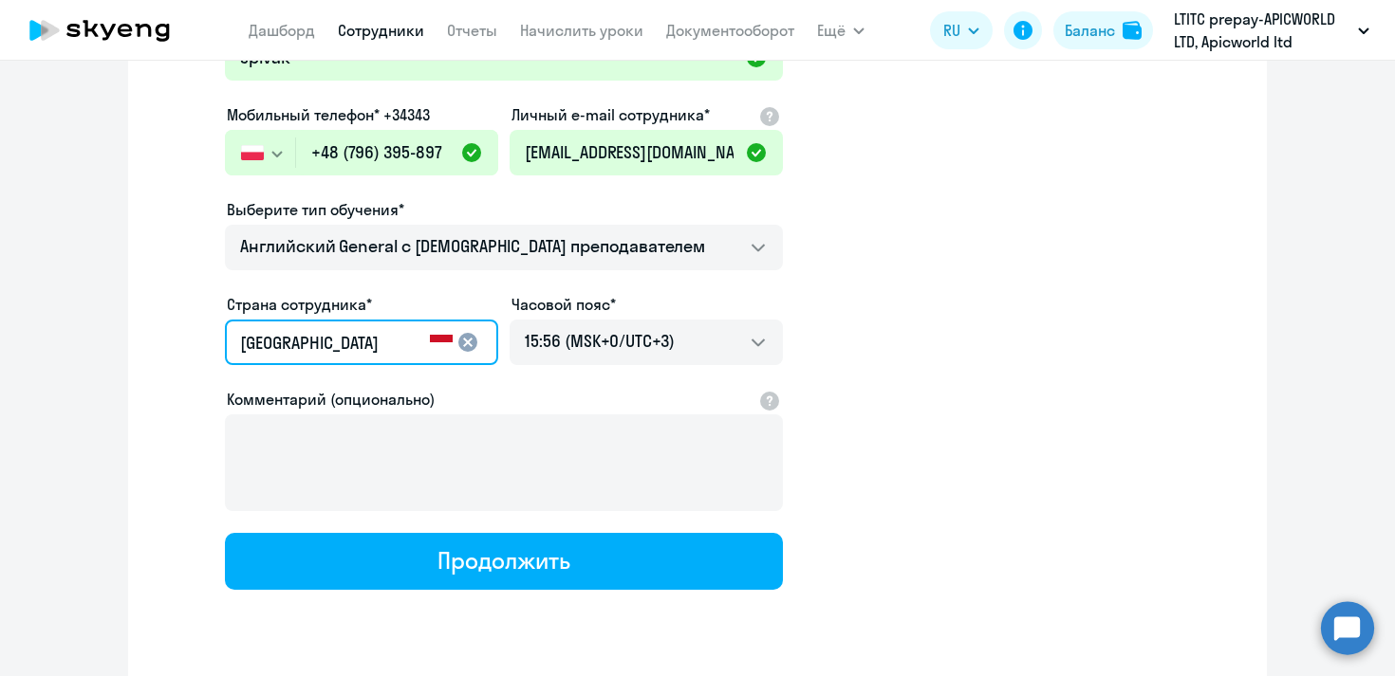
scroll to position [318, 0]
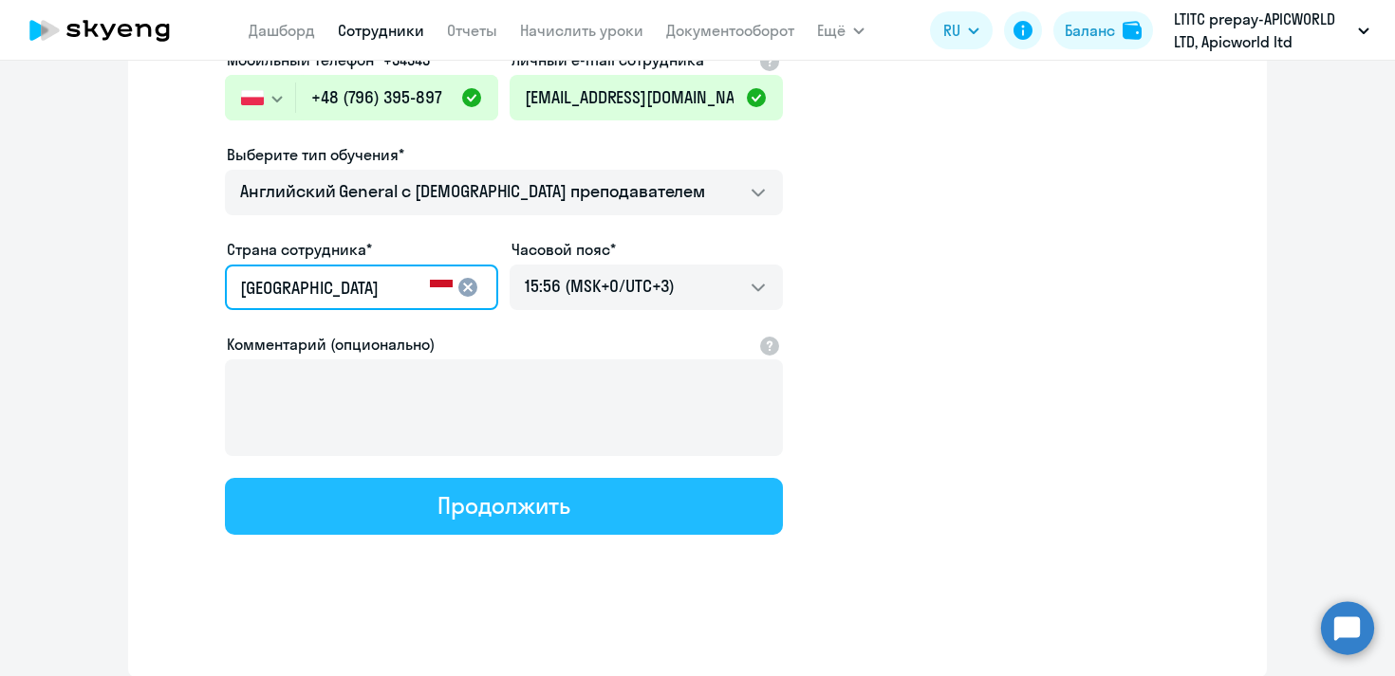
click at [516, 508] on div "Продолжить" at bounding box center [503, 505] width 132 height 30
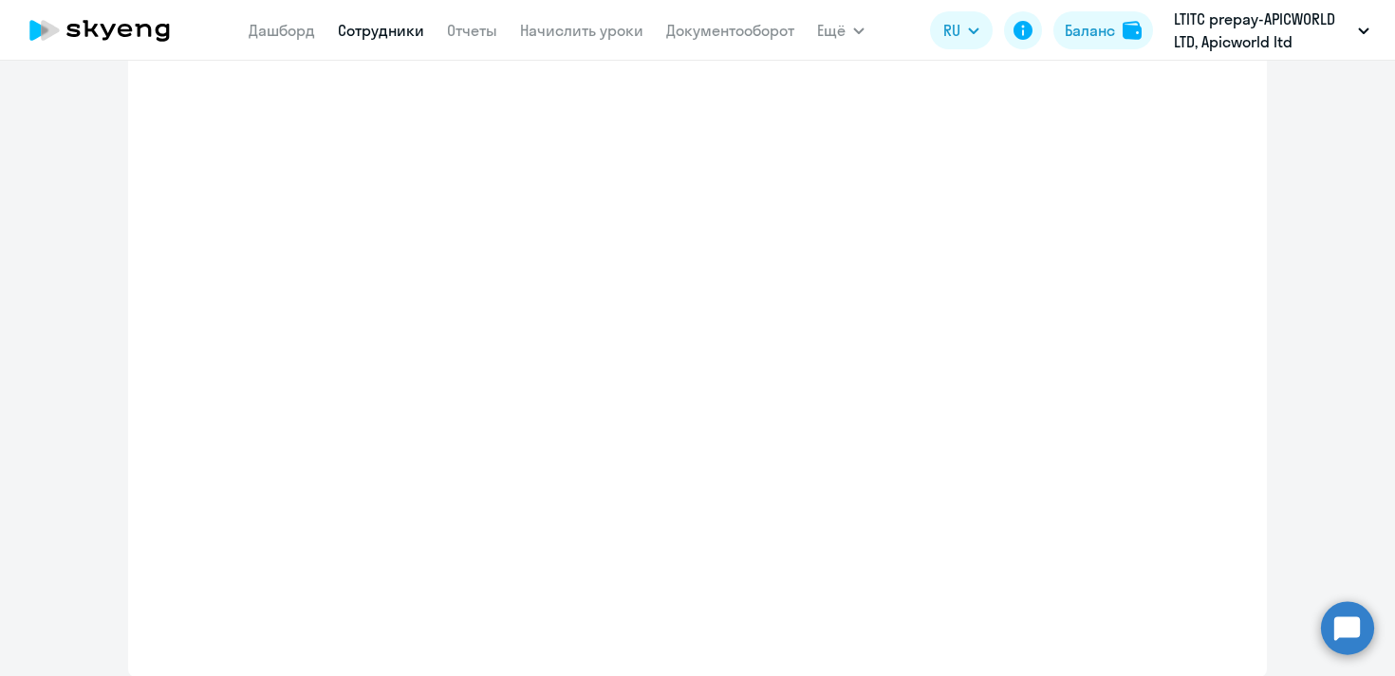
select select "english_adult_not_native_speaker"
select select "3"
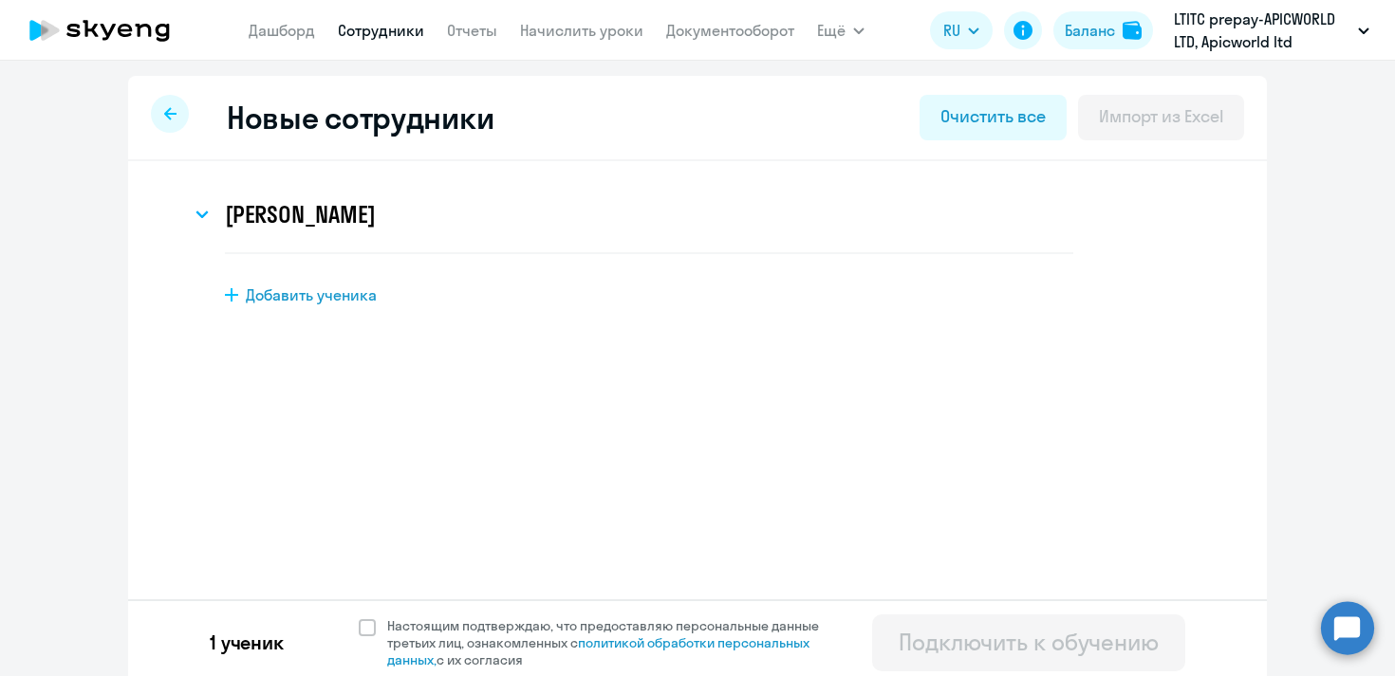
scroll to position [0, 0]
click at [370, 624] on span at bounding box center [367, 628] width 17 height 17
click at [359, 618] on input "Настоящим подтверждаю, что предоставляю персональные данные третьих лиц, ознако…" at bounding box center [358, 617] width 1 height 1
checkbox input "true"
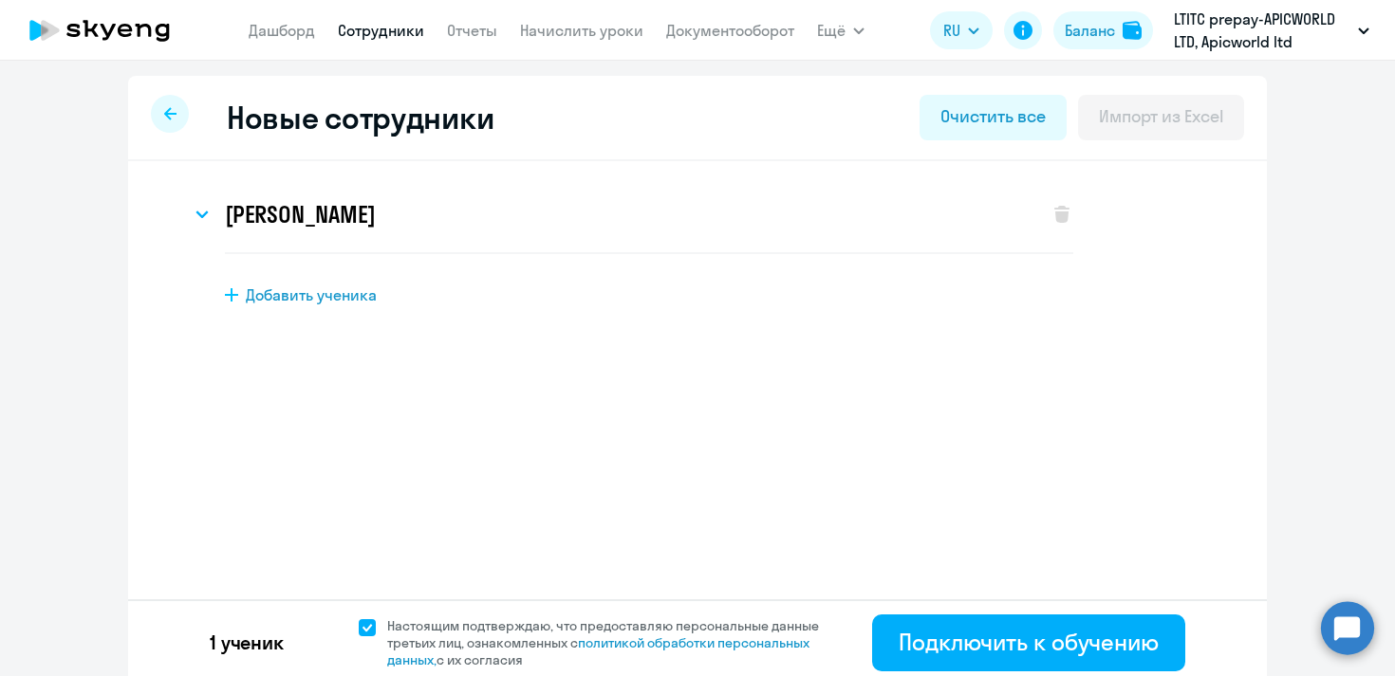
click at [302, 291] on span "Добавить ученика" at bounding box center [311, 295] width 131 height 21
select select "english_adult_not_native_speaker"
select select "3"
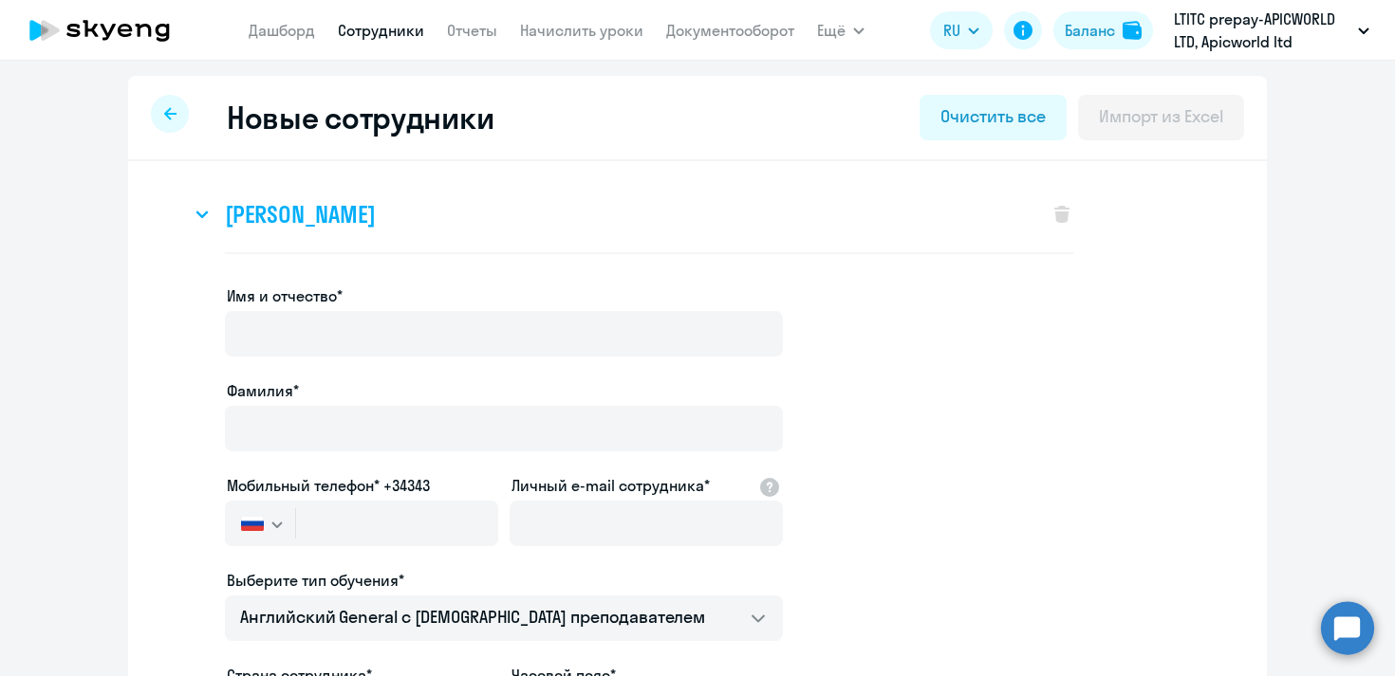
click at [239, 214] on h3 "[PERSON_NAME]" at bounding box center [300, 214] width 150 height 30
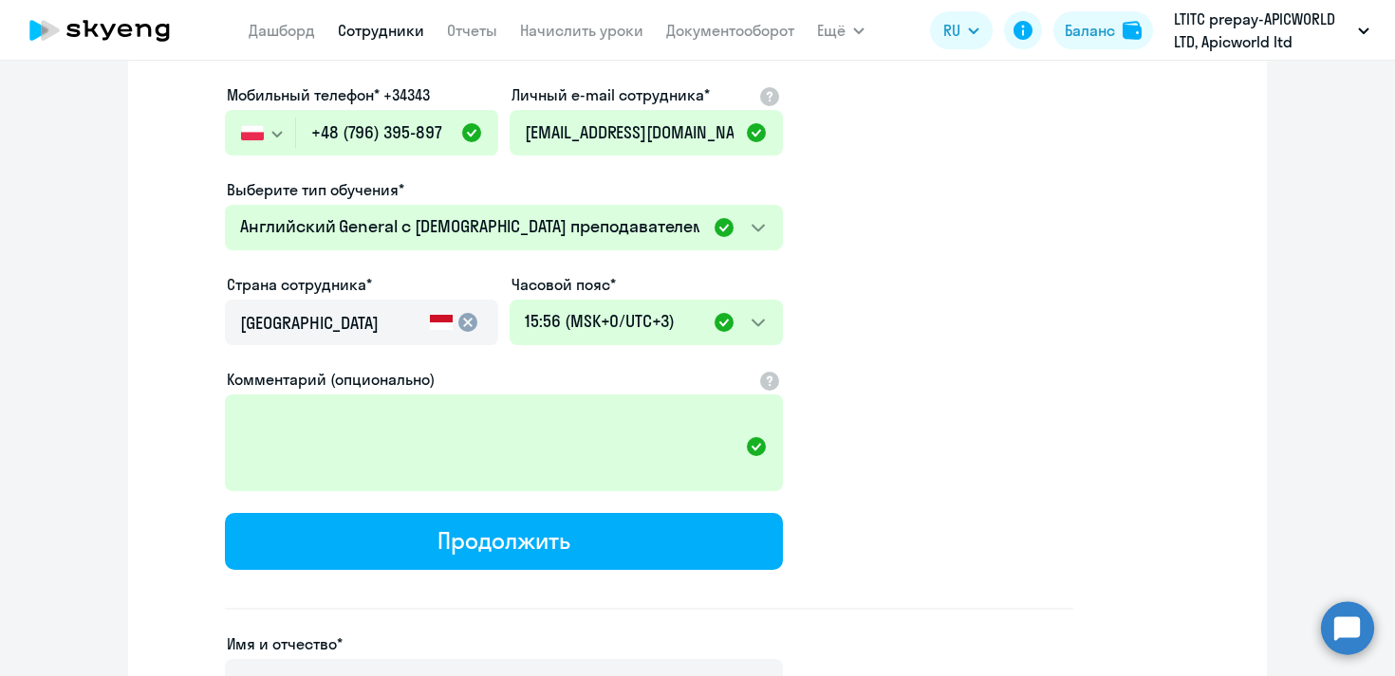
scroll to position [366, 0]
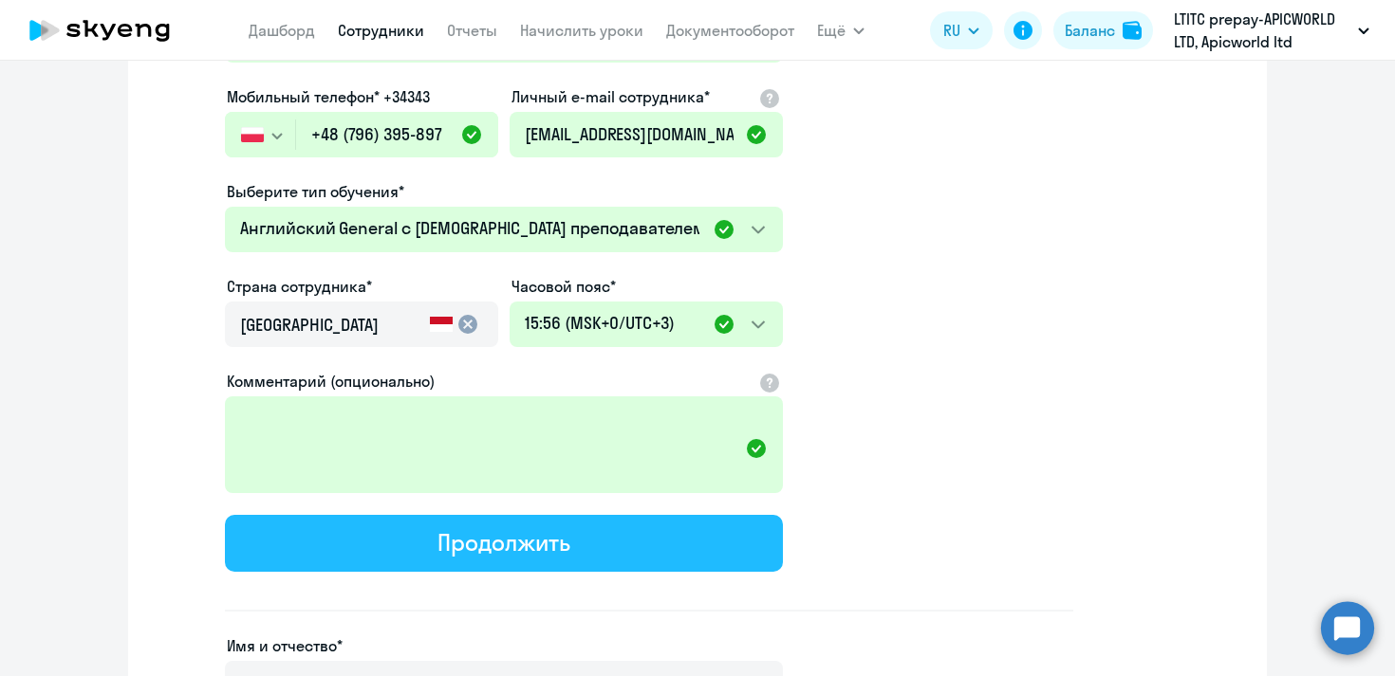
click at [543, 538] on div "Продолжить" at bounding box center [503, 542] width 132 height 30
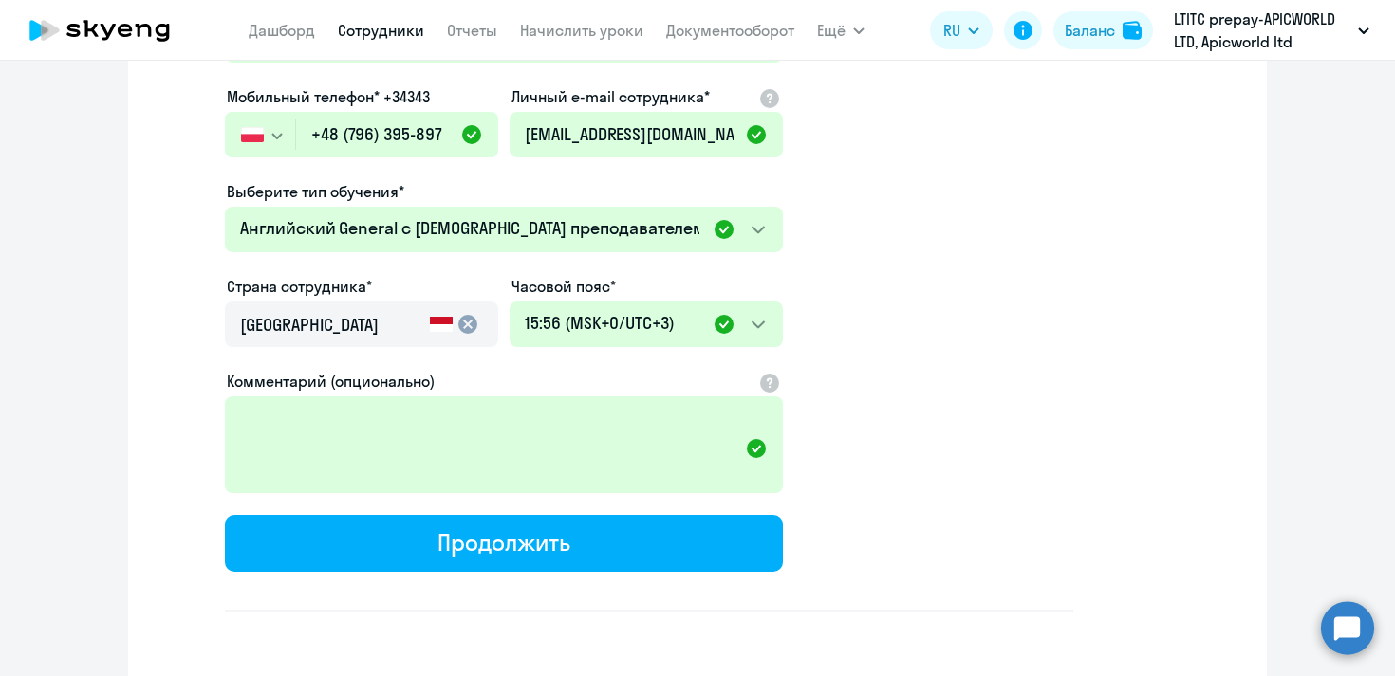
select select "english_adult_not_native_speaker"
select select "3"
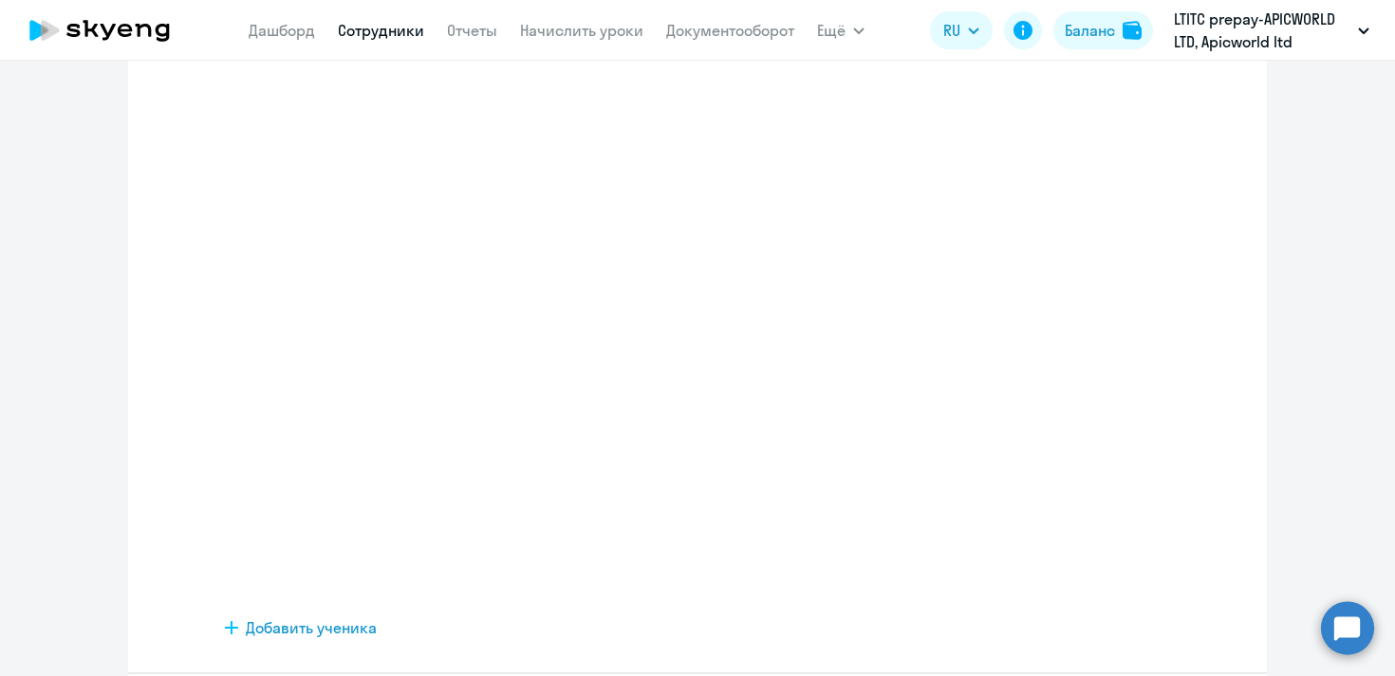
scroll to position [0, 0]
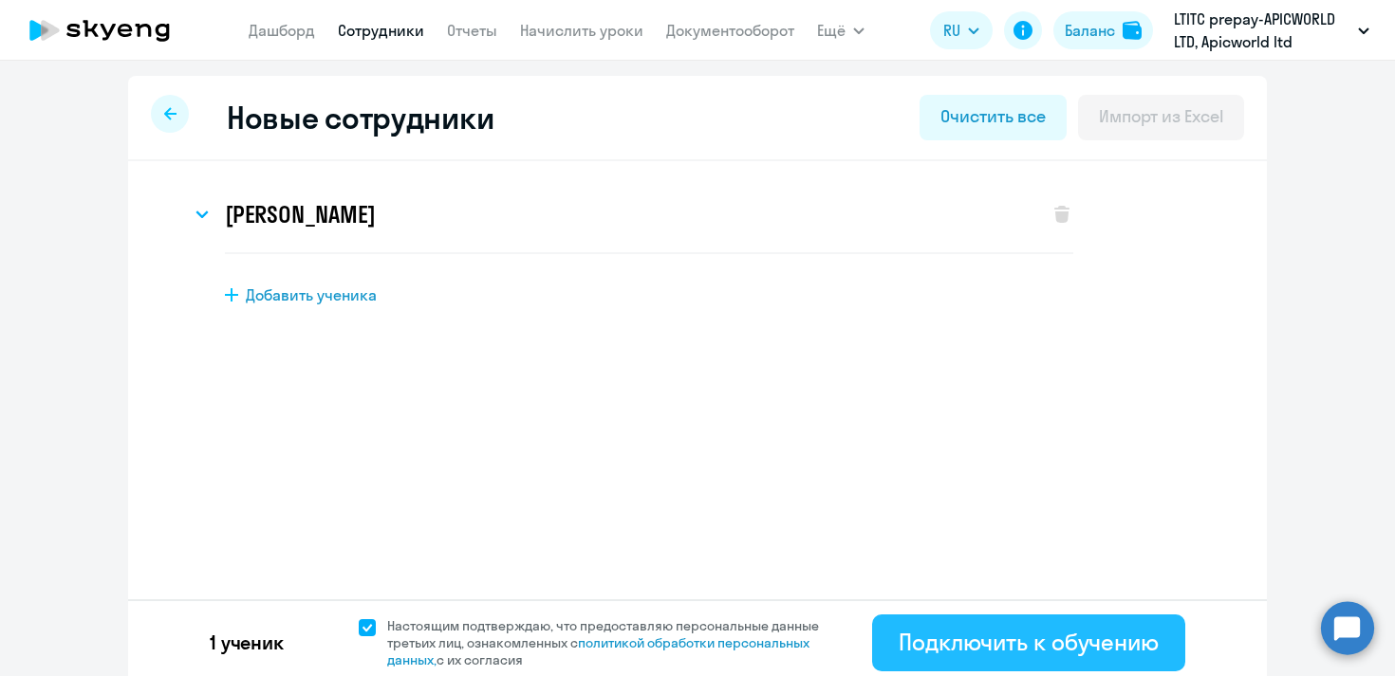
click at [971, 645] on div "Подключить к обучению" at bounding box center [1028, 642] width 260 height 30
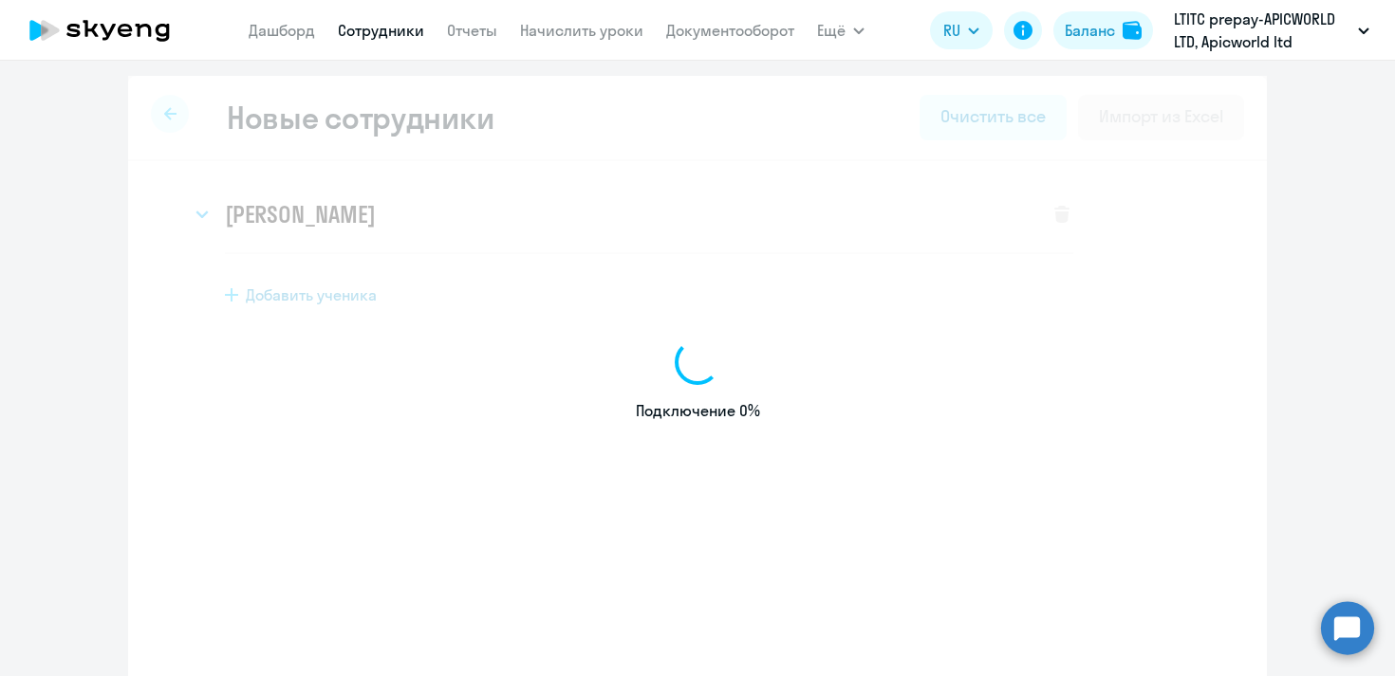
select select "english_adult_not_native_speaker"
select select "3"
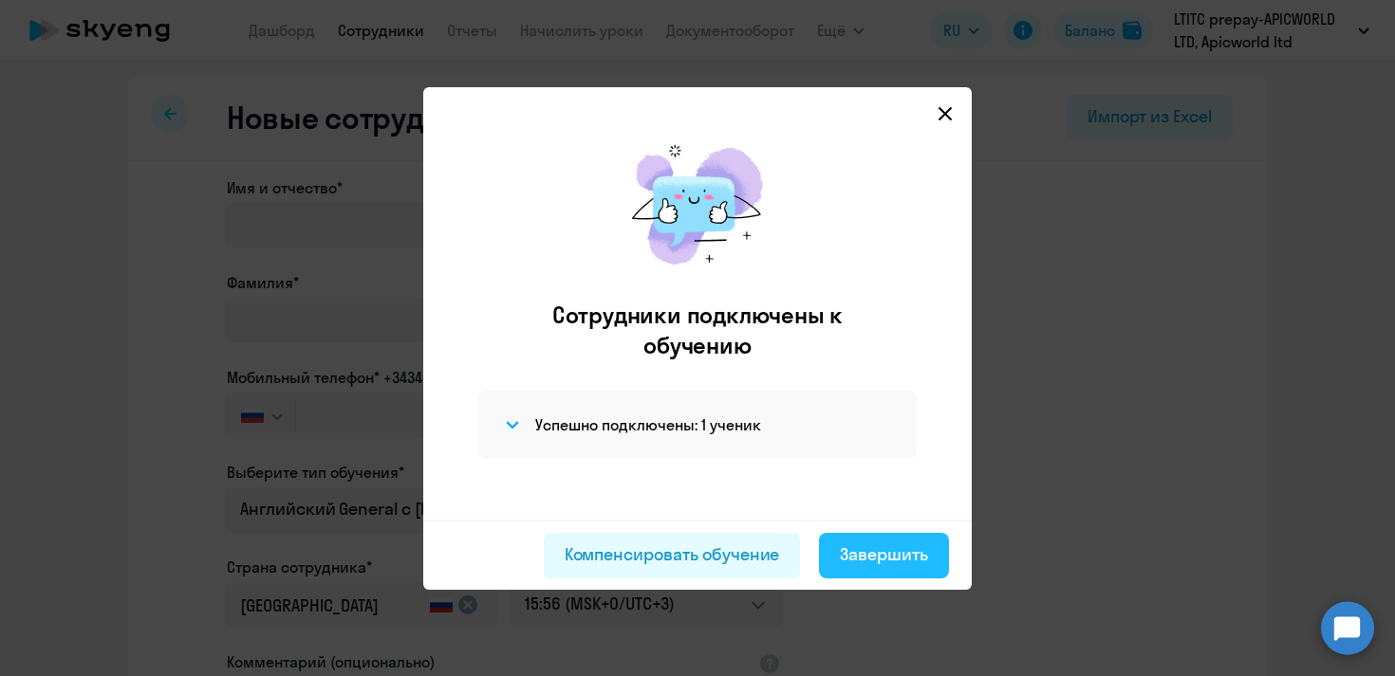
click at [886, 559] on div "Завершить" at bounding box center [884, 555] width 88 height 25
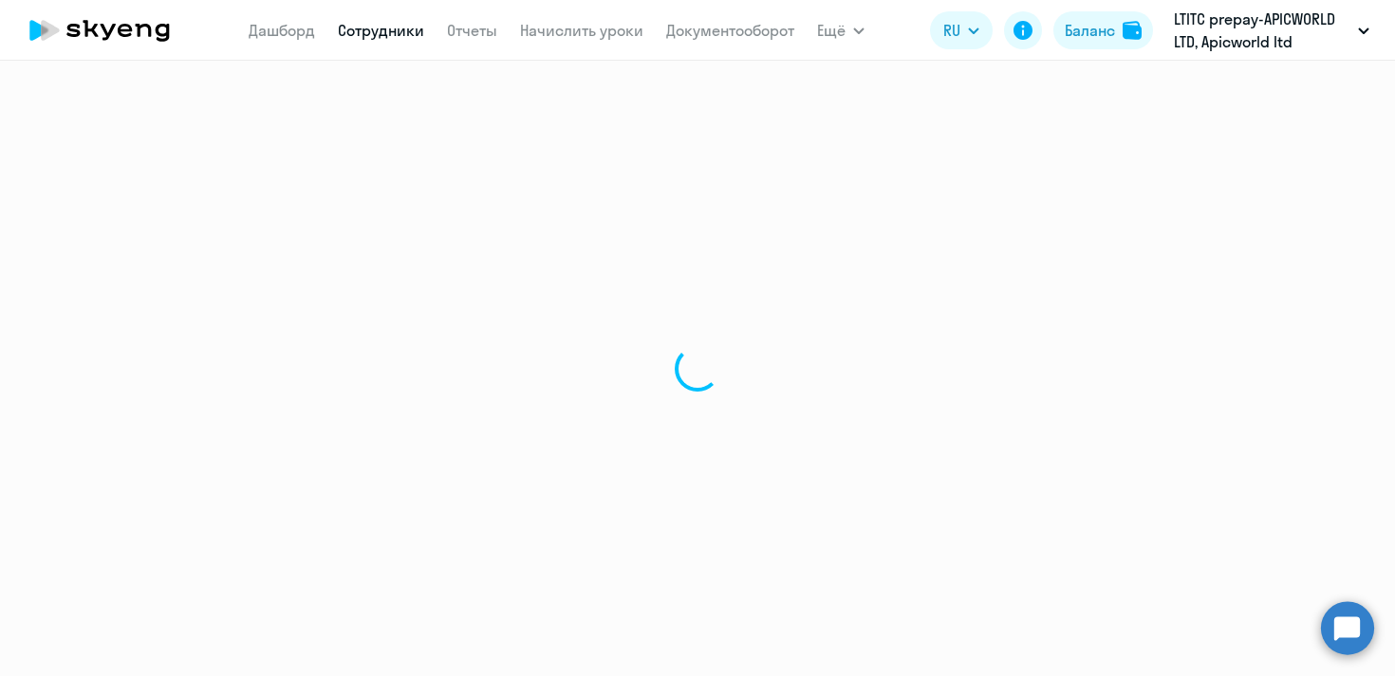
select select "30"
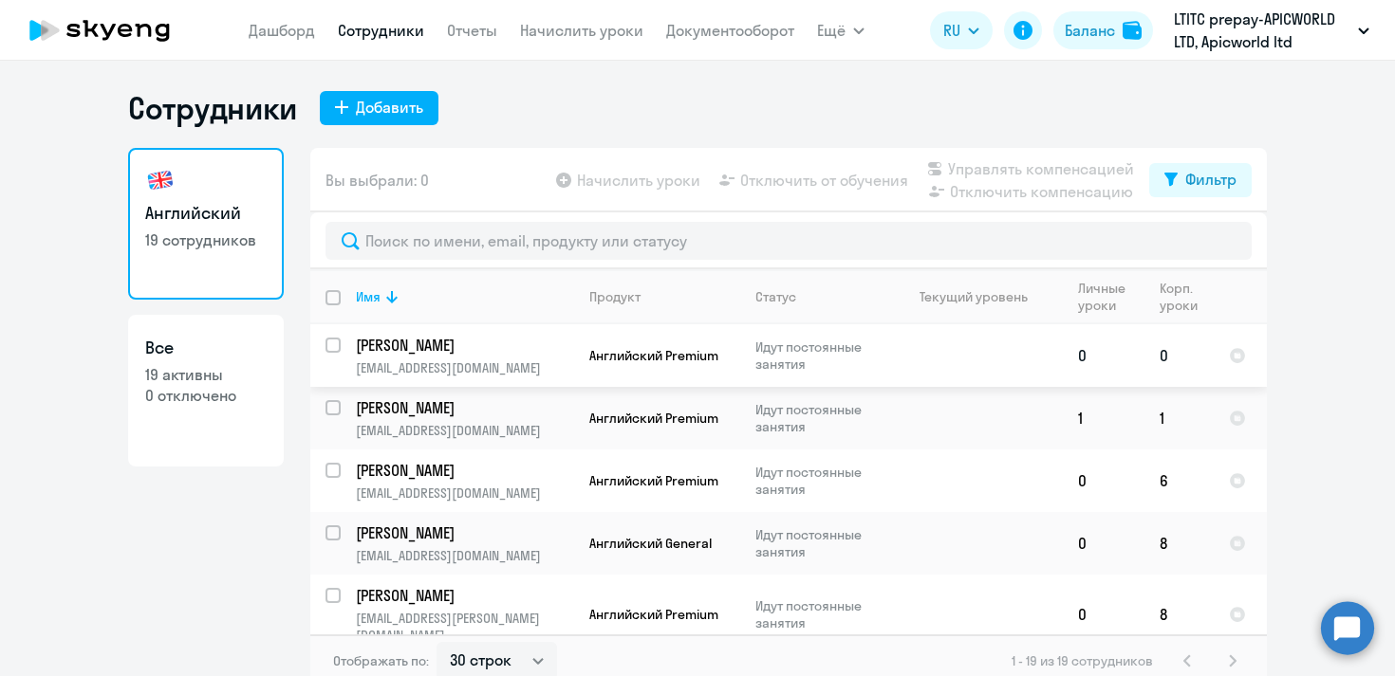
click at [331, 343] on input "select row 42086355" at bounding box center [344, 357] width 38 height 38
checkbox input "true"
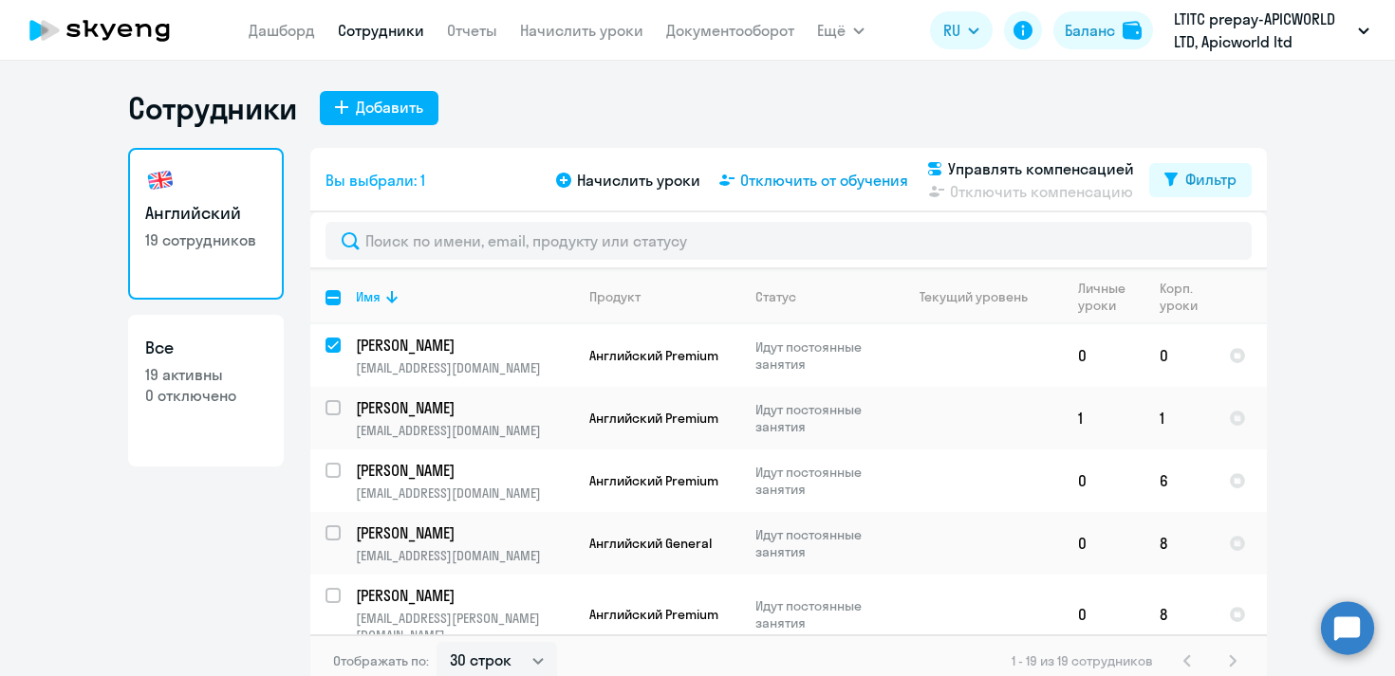
click at [786, 178] on span "Отключить от обучения" at bounding box center [824, 180] width 168 height 23
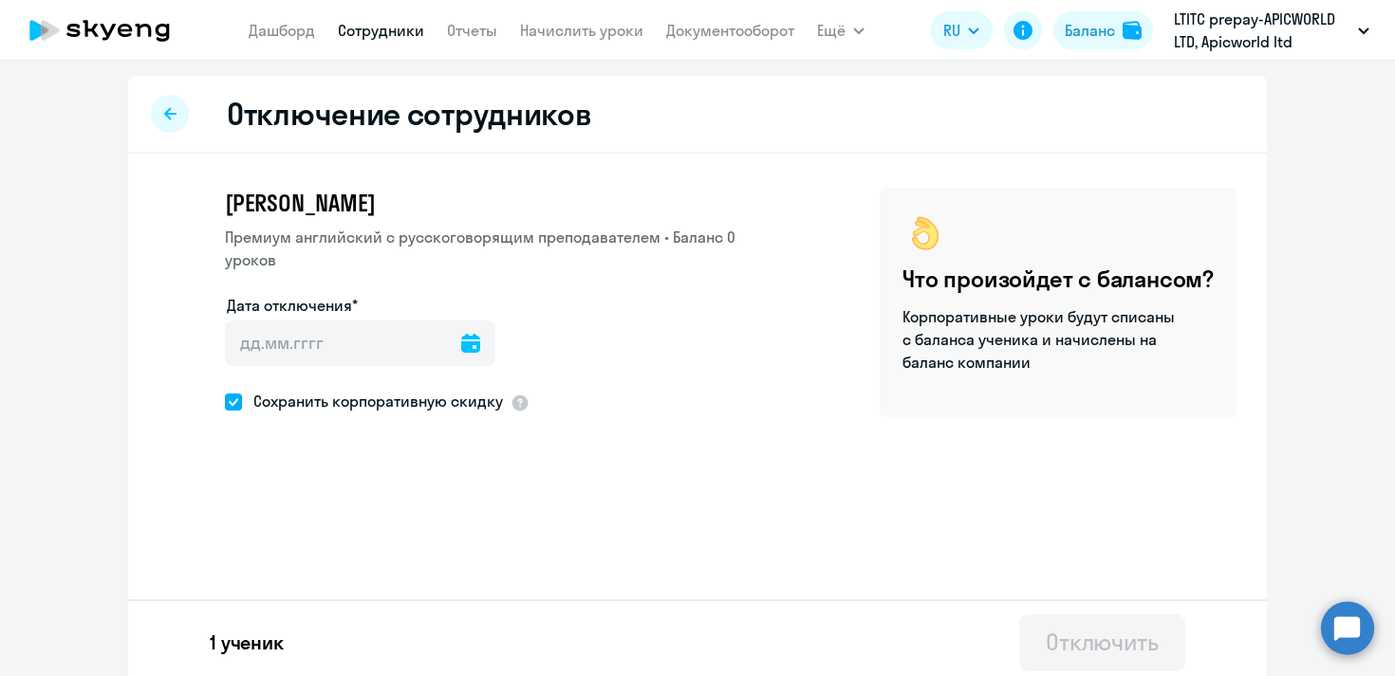
click at [461, 343] on icon at bounding box center [470, 343] width 19 height 19
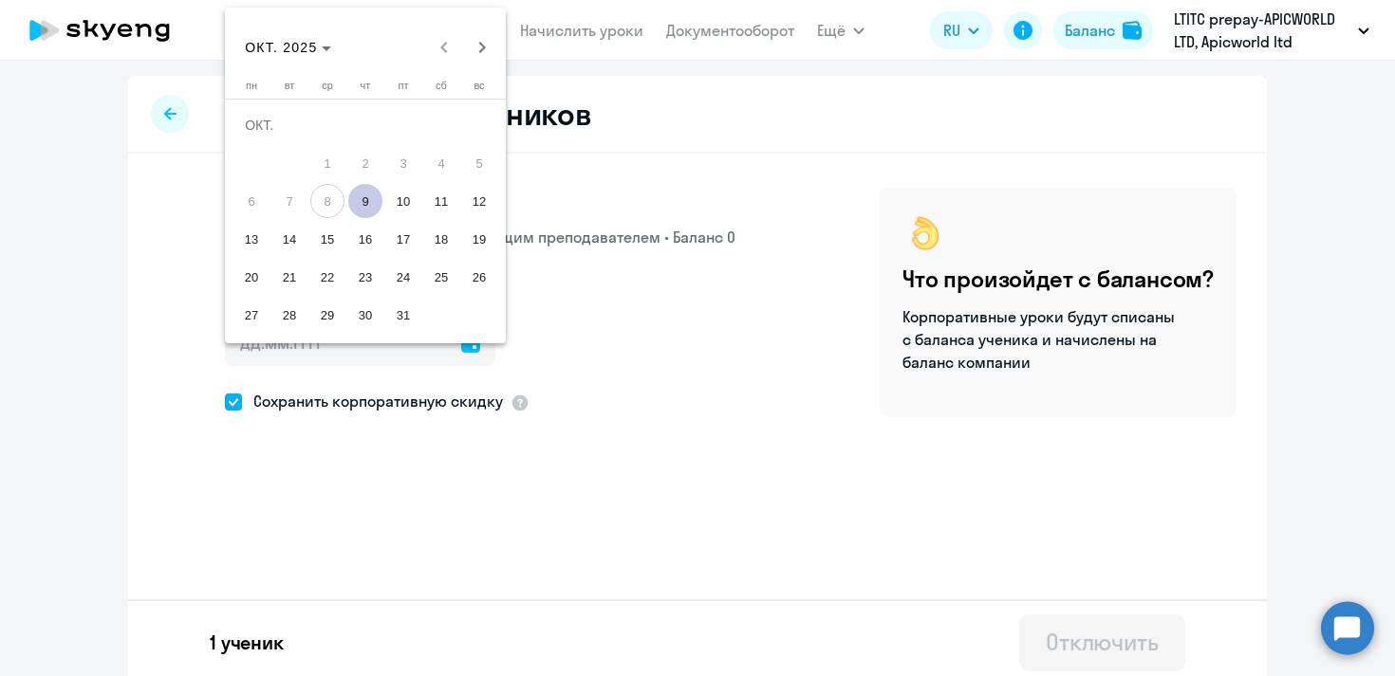
click at [368, 205] on span "9" at bounding box center [365, 201] width 34 height 34
type input "[DATE]"
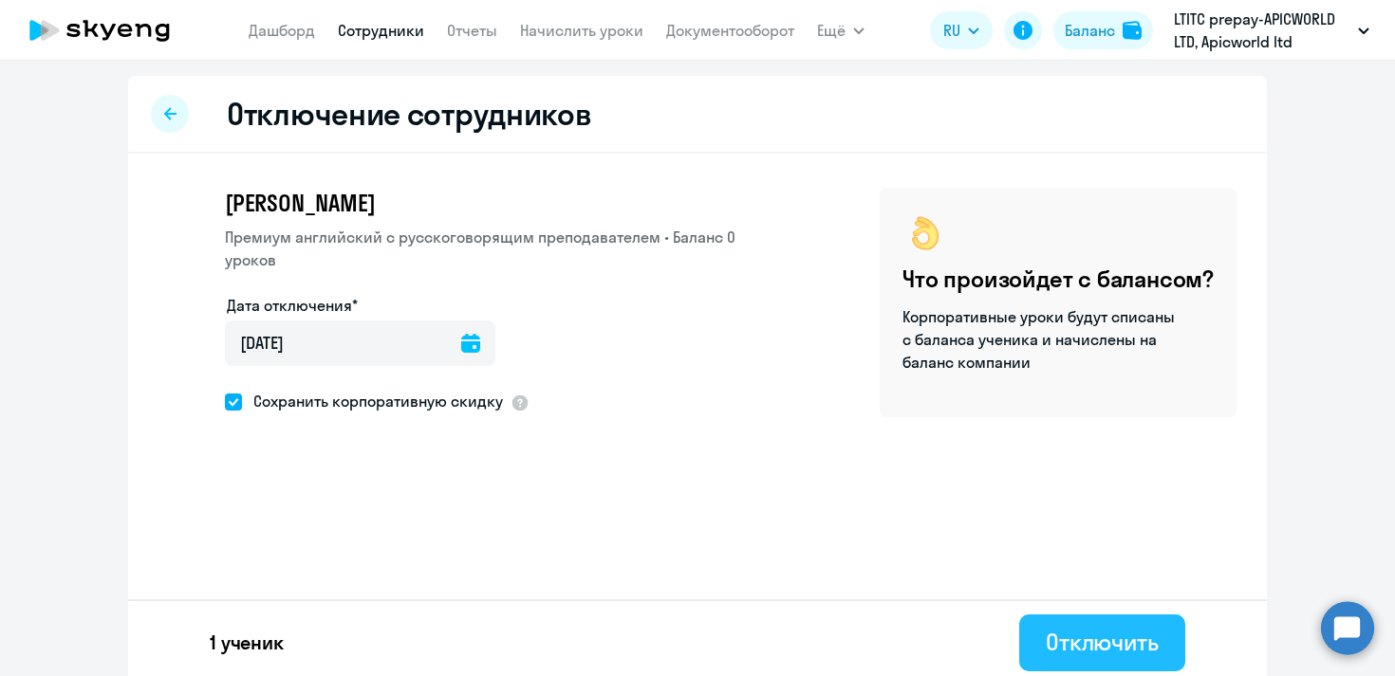
click at [1100, 651] on div "Отключить" at bounding box center [1101, 642] width 113 height 30
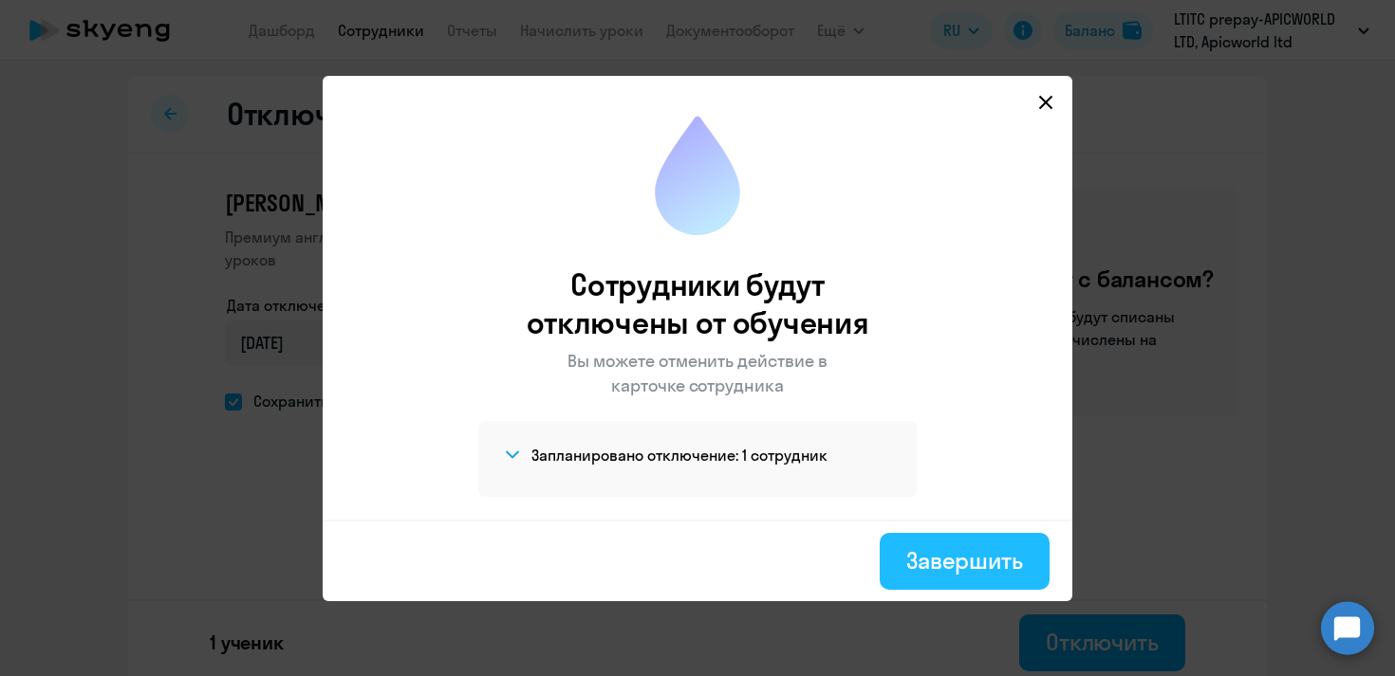
click at [1008, 554] on div "Завершить" at bounding box center [964, 561] width 117 height 30
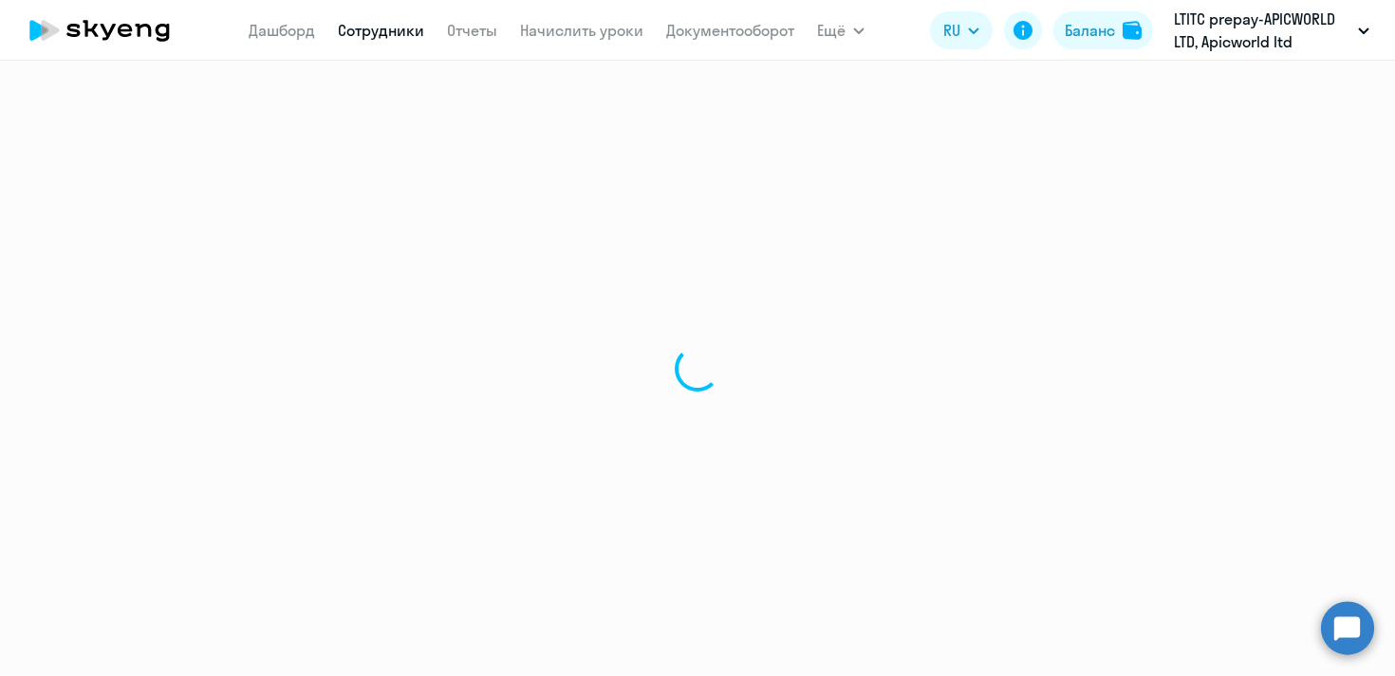
select select "30"
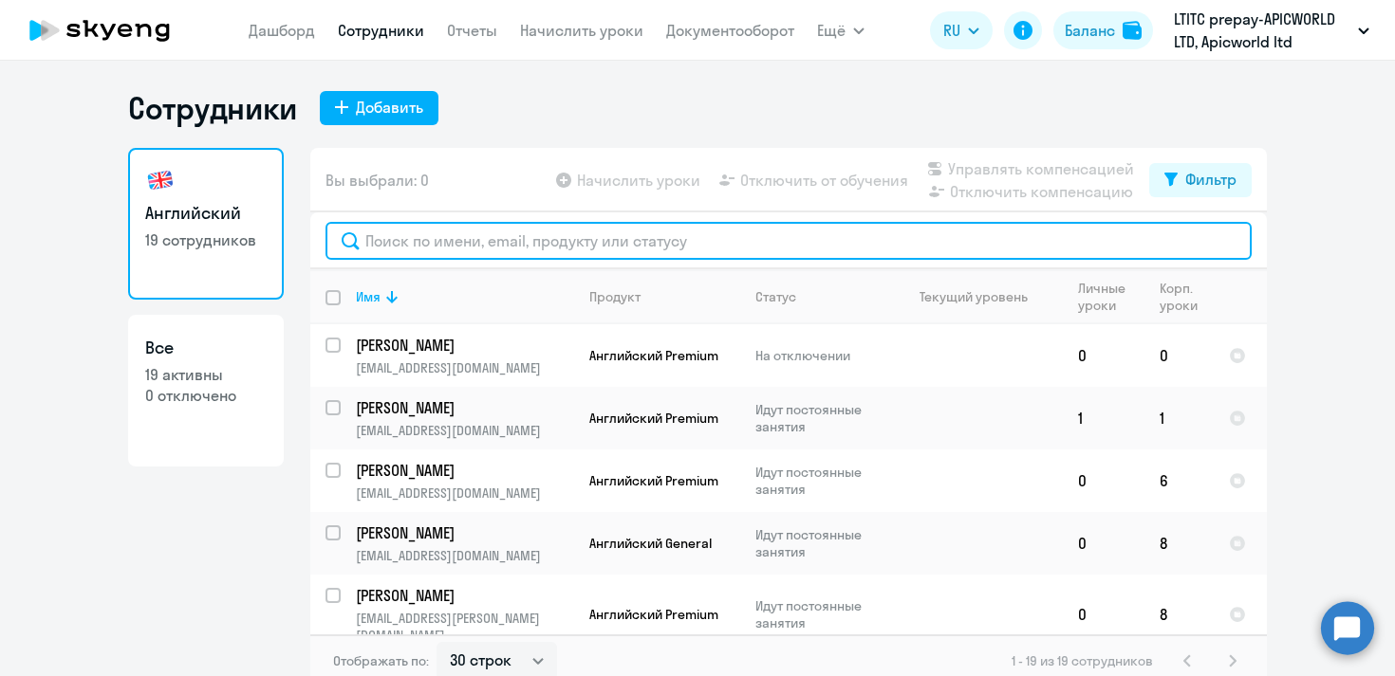
click at [471, 237] on input "text" at bounding box center [788, 241] width 926 height 38
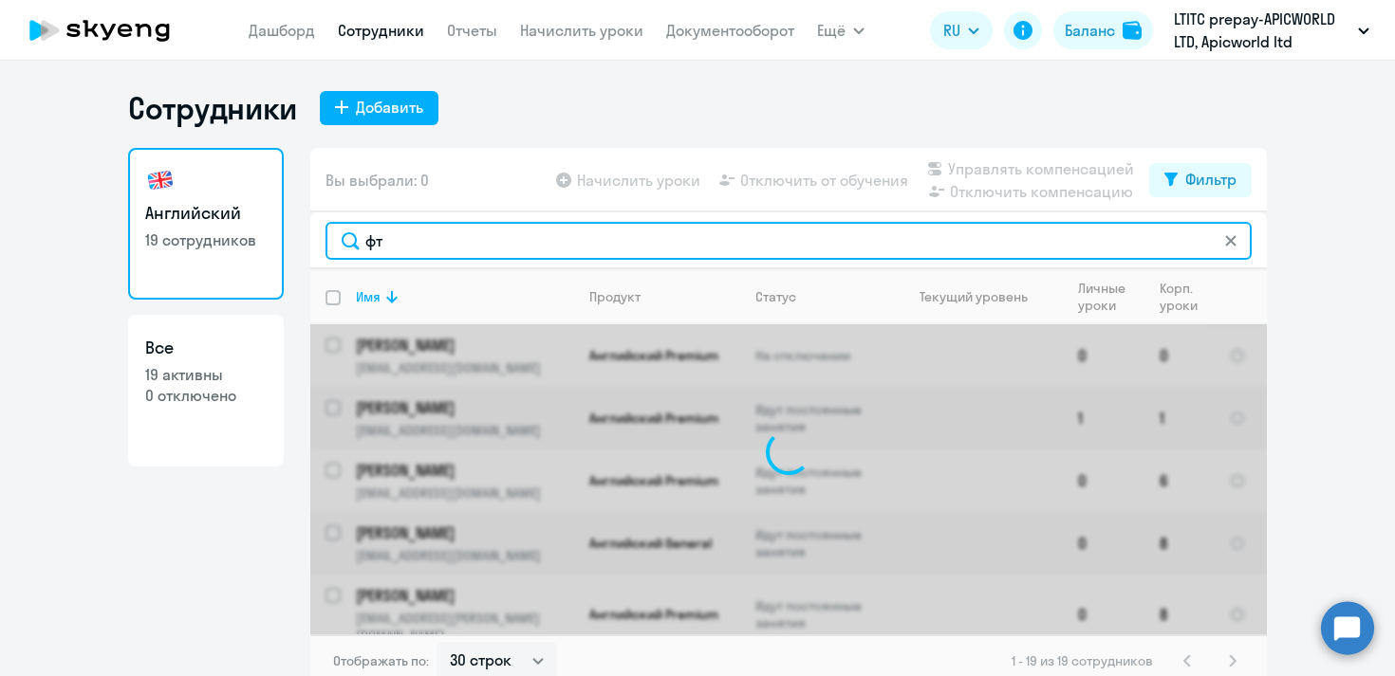
type input "ф"
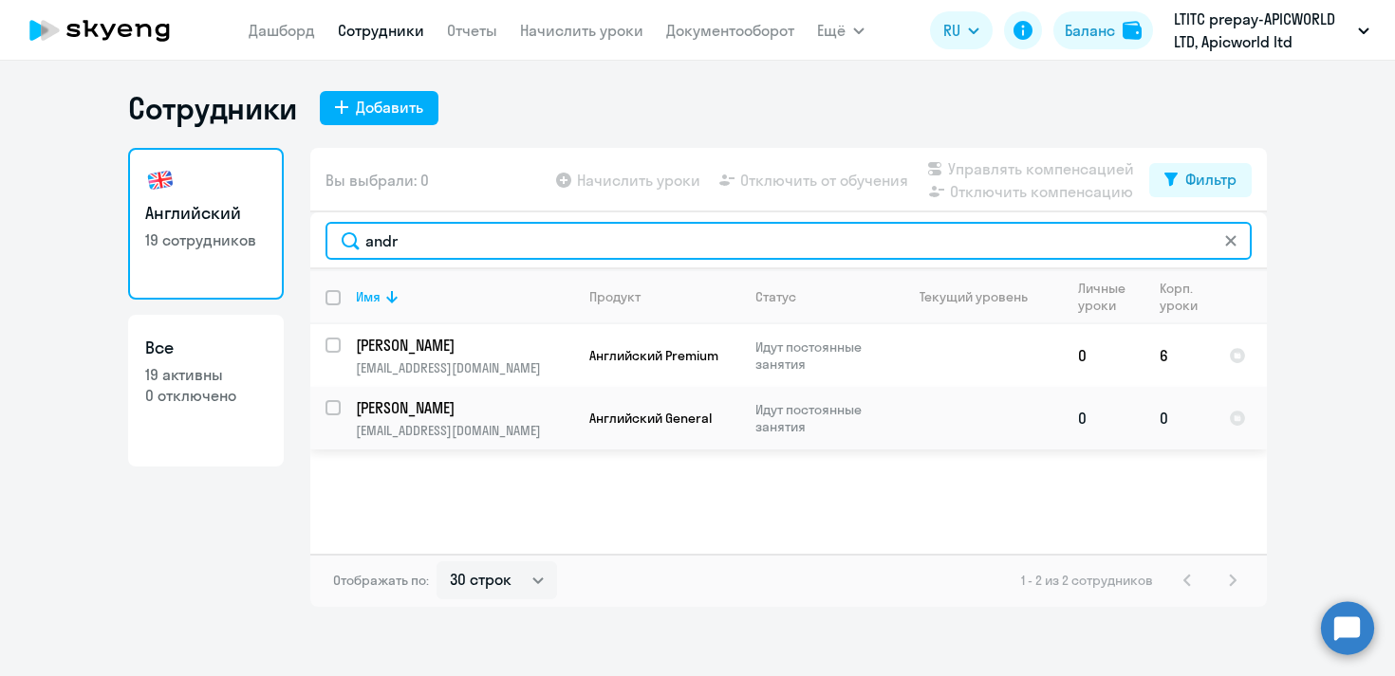
type input "andr"
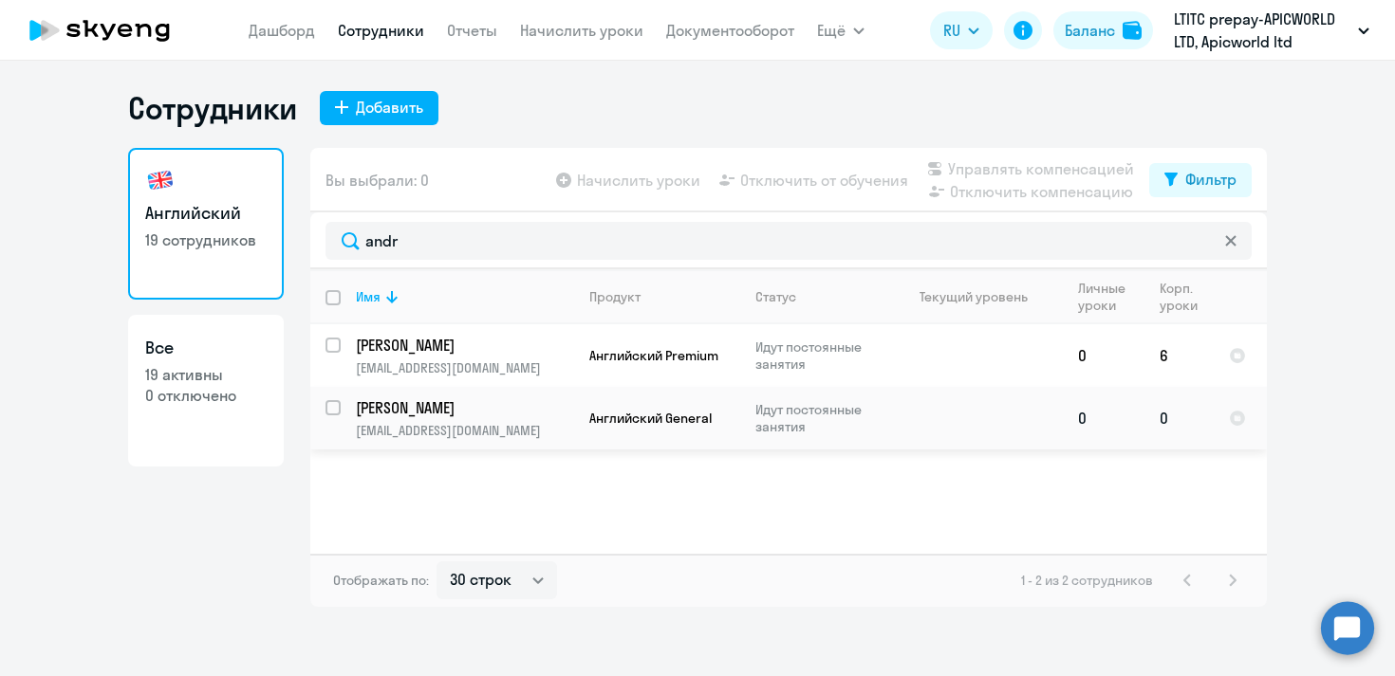
click at [333, 401] on input "select row 14012841" at bounding box center [344, 419] width 38 height 38
checkbox input "true"
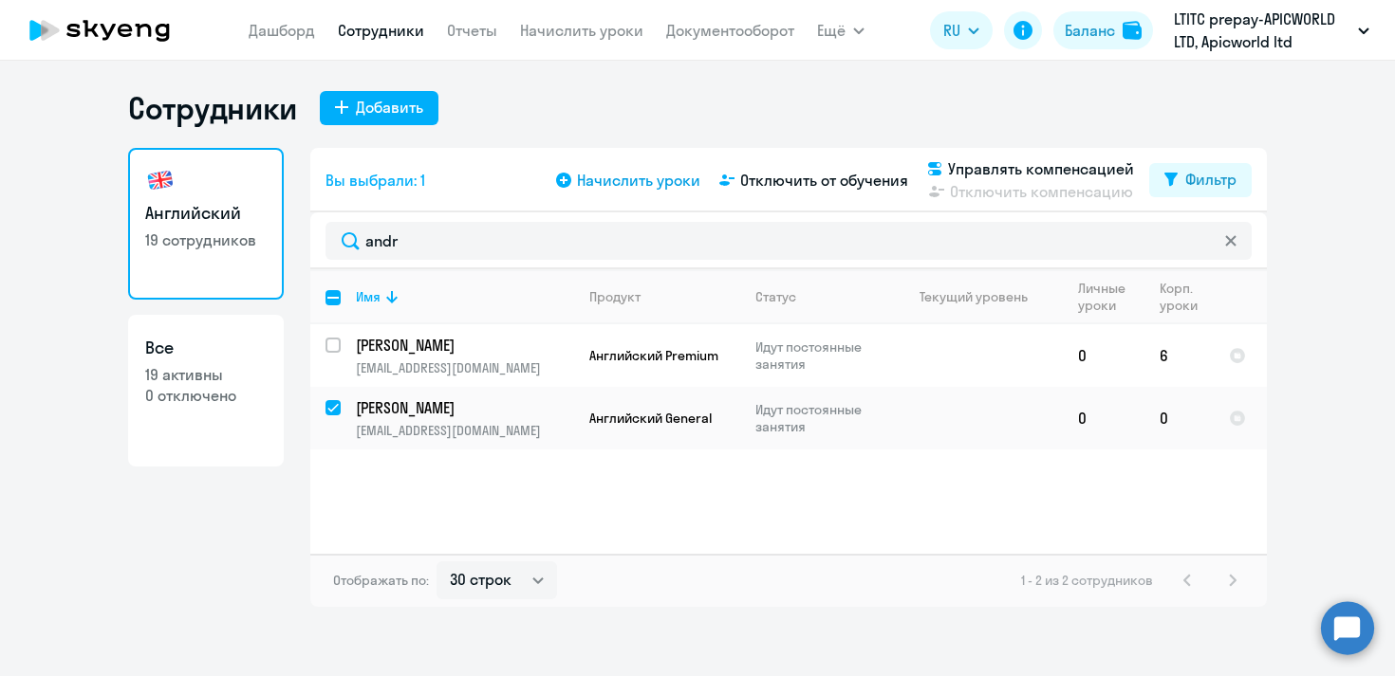
click at [570, 177] on icon at bounding box center [563, 180] width 15 height 15
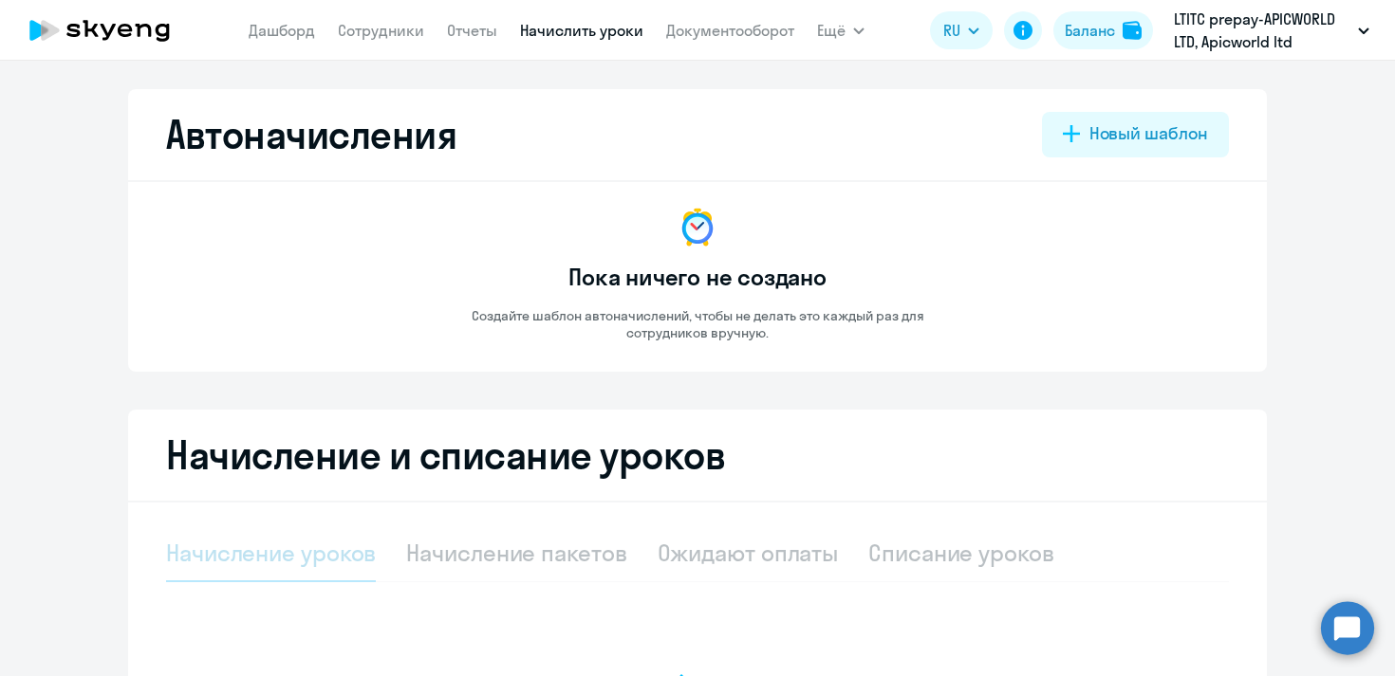
select select "10"
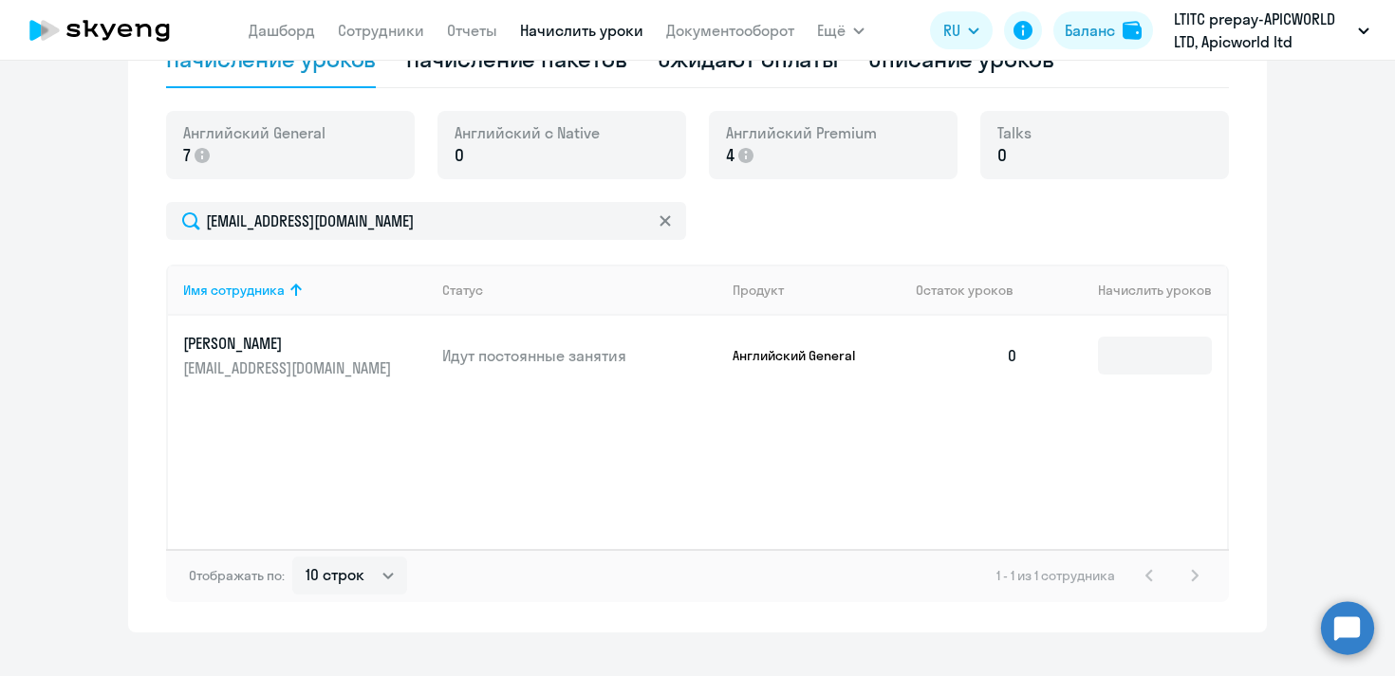
scroll to position [507, 0]
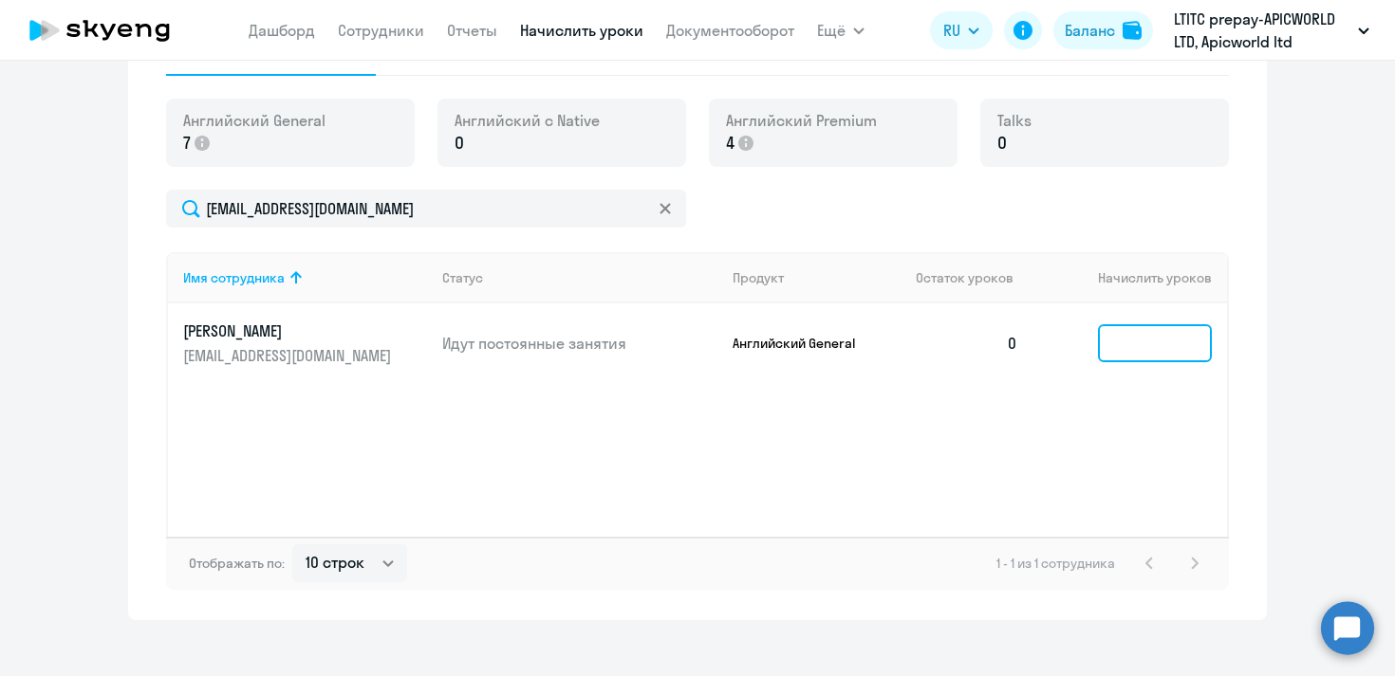
click at [1153, 342] on input at bounding box center [1155, 343] width 114 height 38
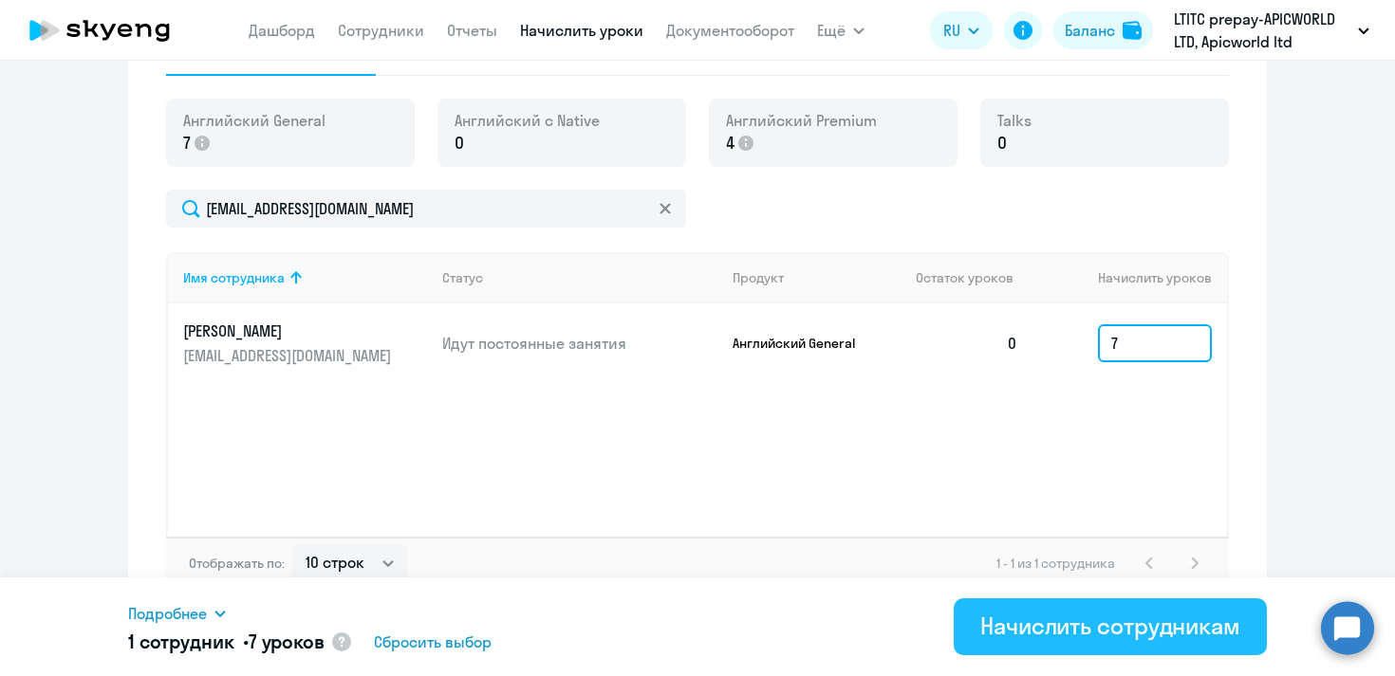
type input "7"
click at [1153, 622] on div "Начислить сотрудникам" at bounding box center [1110, 626] width 260 height 30
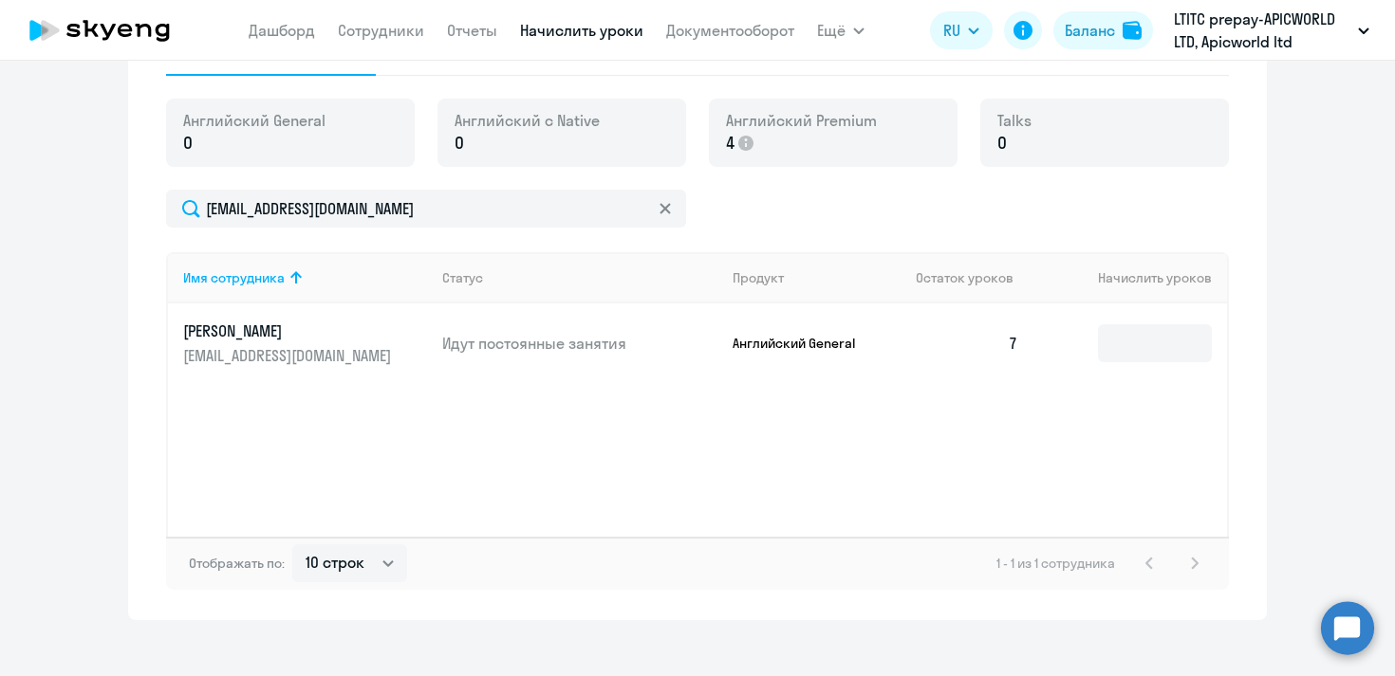
click at [1348, 614] on circle at bounding box center [1347, 627] width 53 height 53
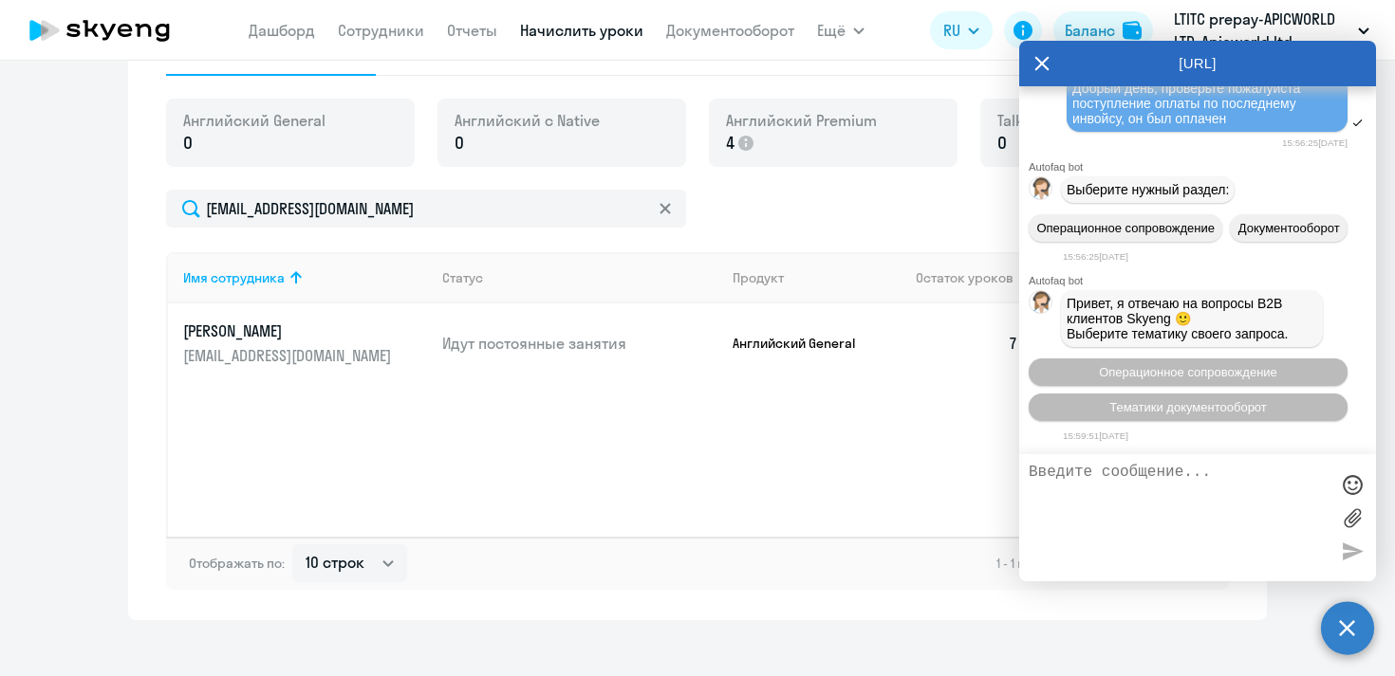
scroll to position [51656, 0]
click at [1048, 61] on icon at bounding box center [1041, 64] width 15 height 46
